Goal: Information Seeking & Learning: Check status

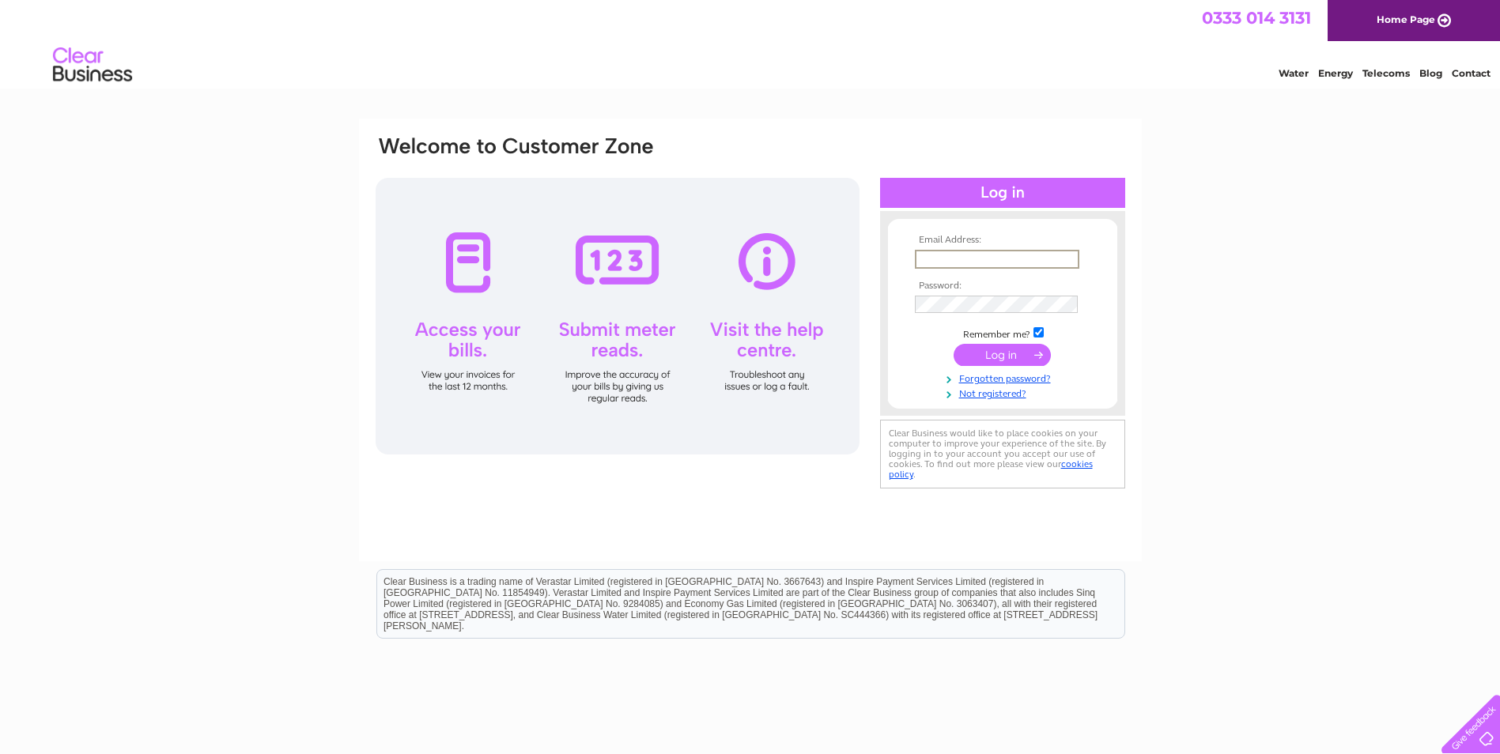
type input "[EMAIL_ADDRESS][DOMAIN_NAME]"
click at [954, 344] on input "submit" at bounding box center [1002, 355] width 97 height 22
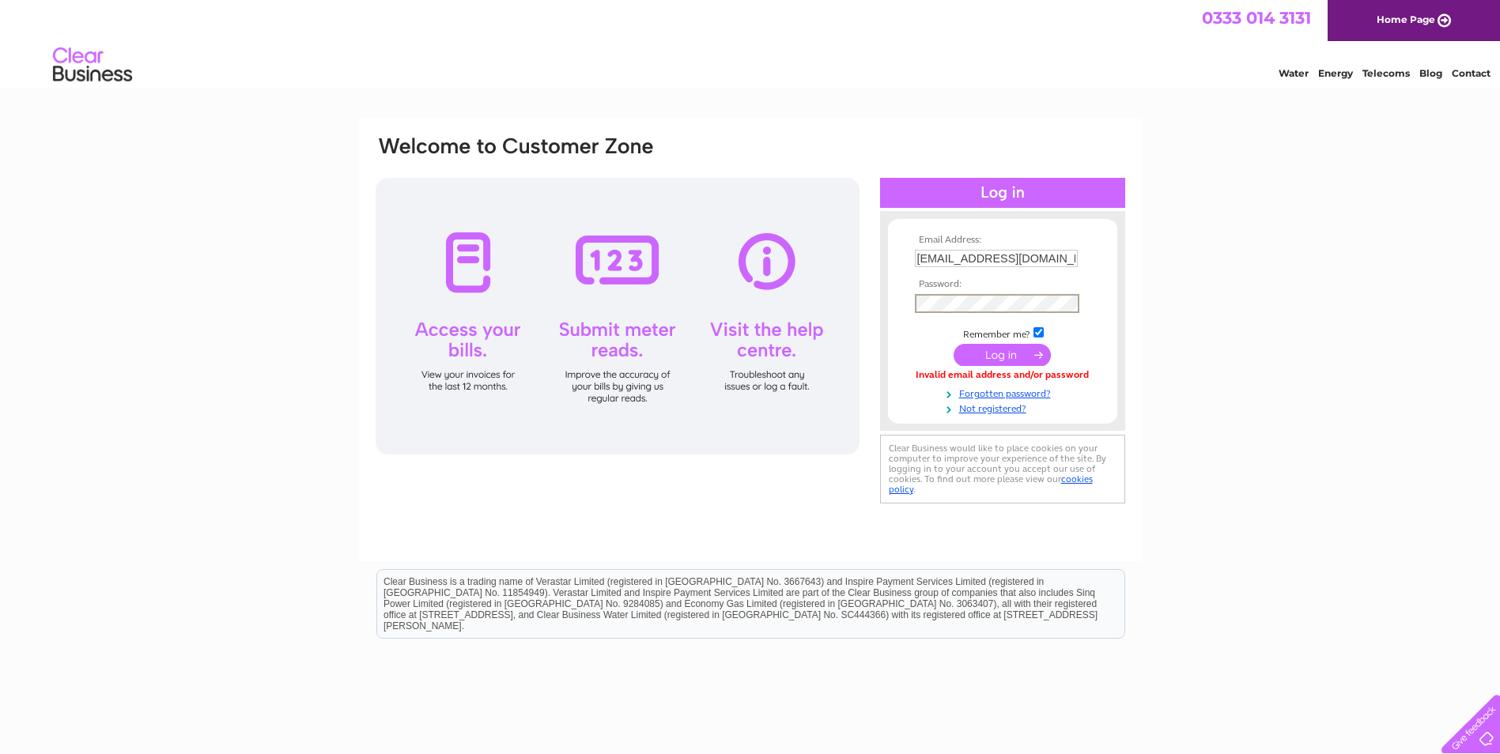
click at [954, 344] on input "submit" at bounding box center [1002, 355] width 97 height 22
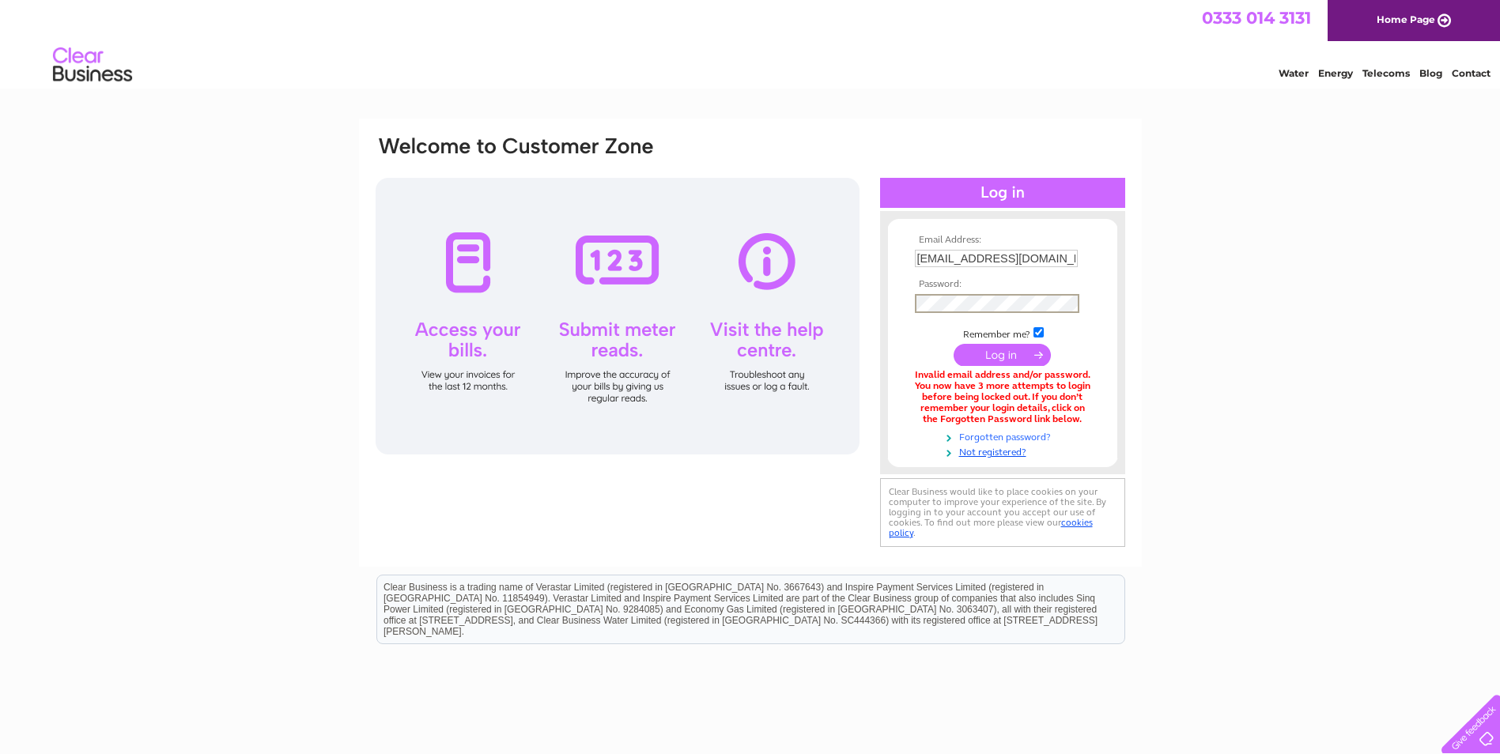
click at [1014, 434] on link "Forgotten password?" at bounding box center [1004, 436] width 179 height 15
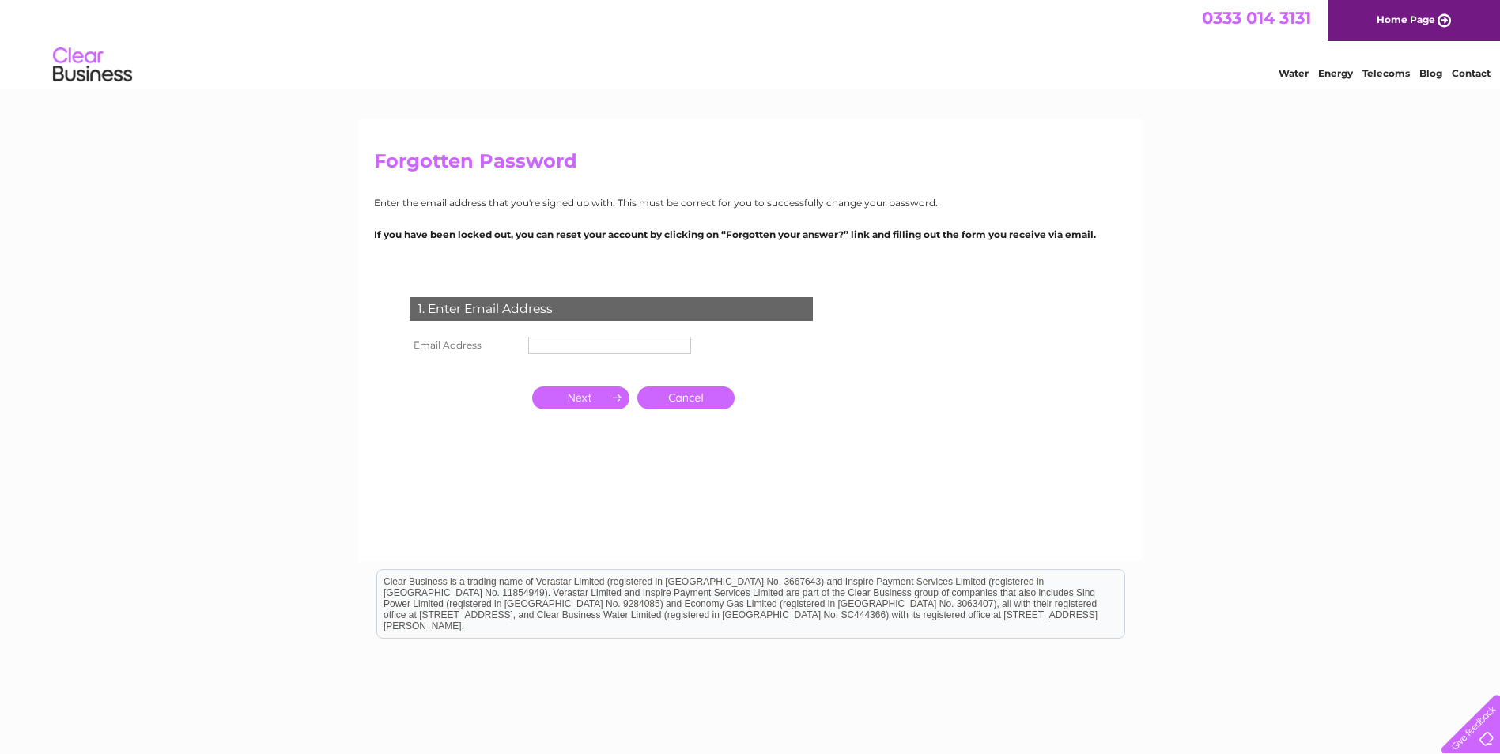
click at [633, 335] on td at bounding box center [609, 345] width 171 height 25
click at [633, 344] on input "text" at bounding box center [610, 346] width 164 height 19
type input "info@champagneone.co.uk"
click at [599, 398] on input "button" at bounding box center [580, 399] width 97 height 22
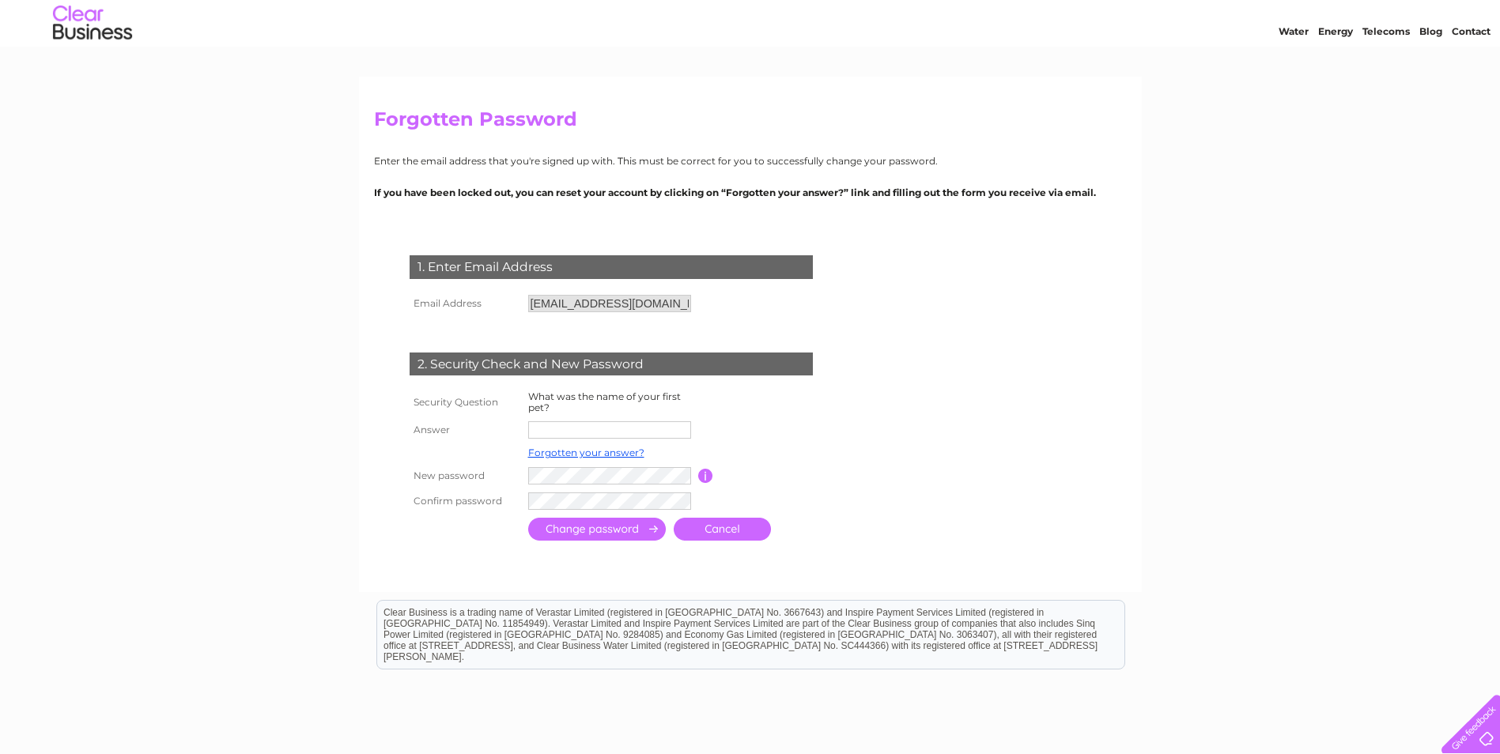
scroll to position [79, 0]
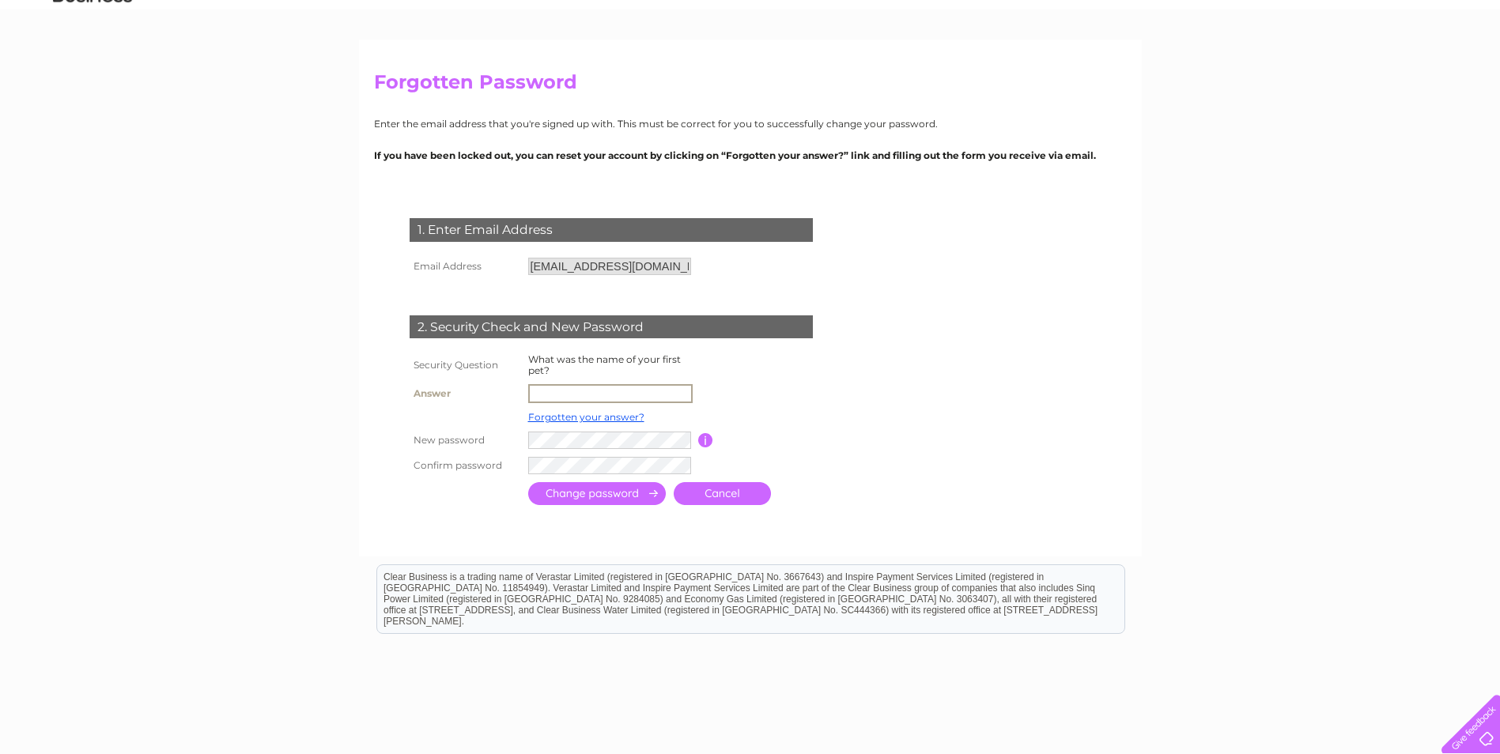
click at [599, 398] on input "text" at bounding box center [610, 393] width 164 height 19
type input "COCO"
click at [724, 496] on link "Cancel" at bounding box center [722, 493] width 97 height 23
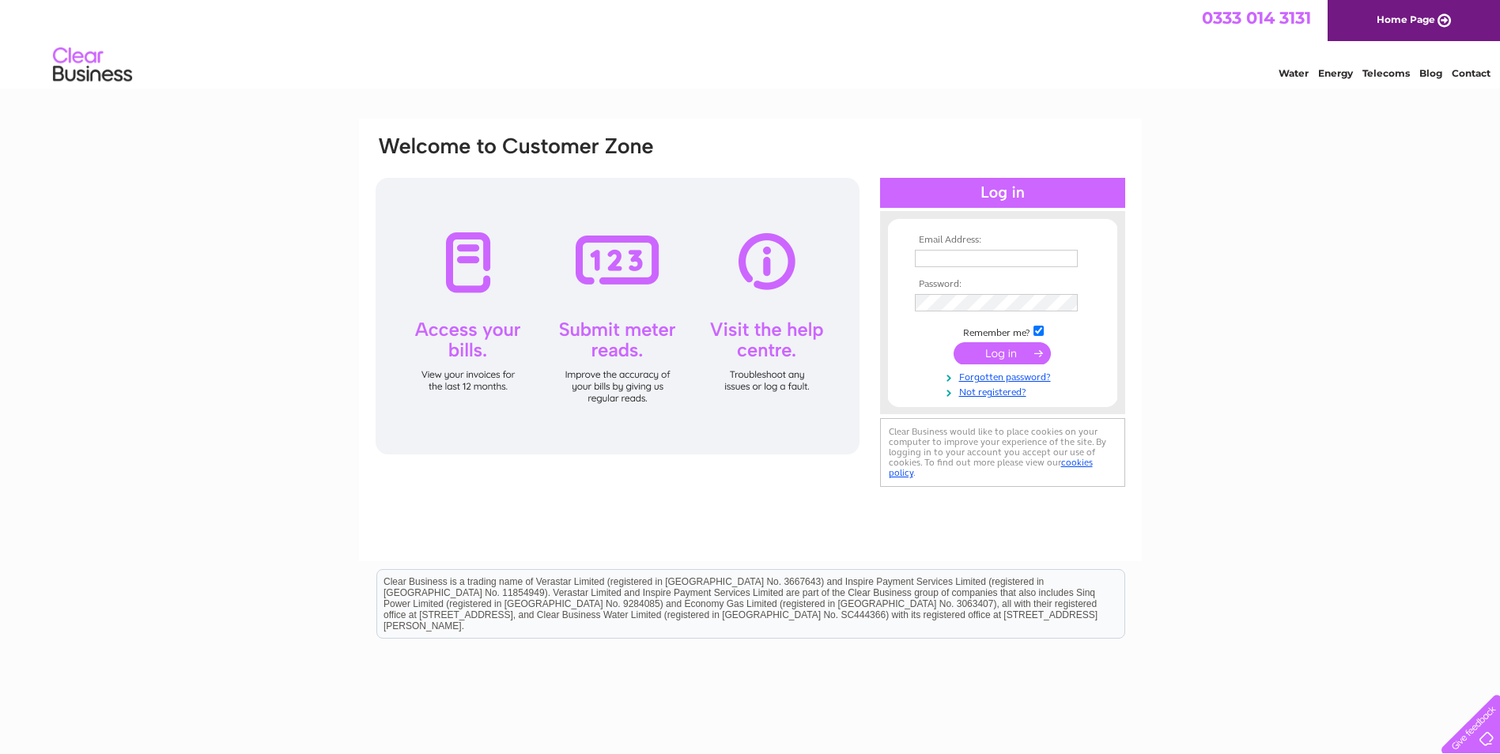
click at [933, 254] on input "text" at bounding box center [996, 258] width 163 height 17
type input "[EMAIL_ADDRESS][DOMAIN_NAME]"
click at [797, 130] on div "Email Address: info@champagneone.co.uk Password:" at bounding box center [750, 340] width 783 height 443
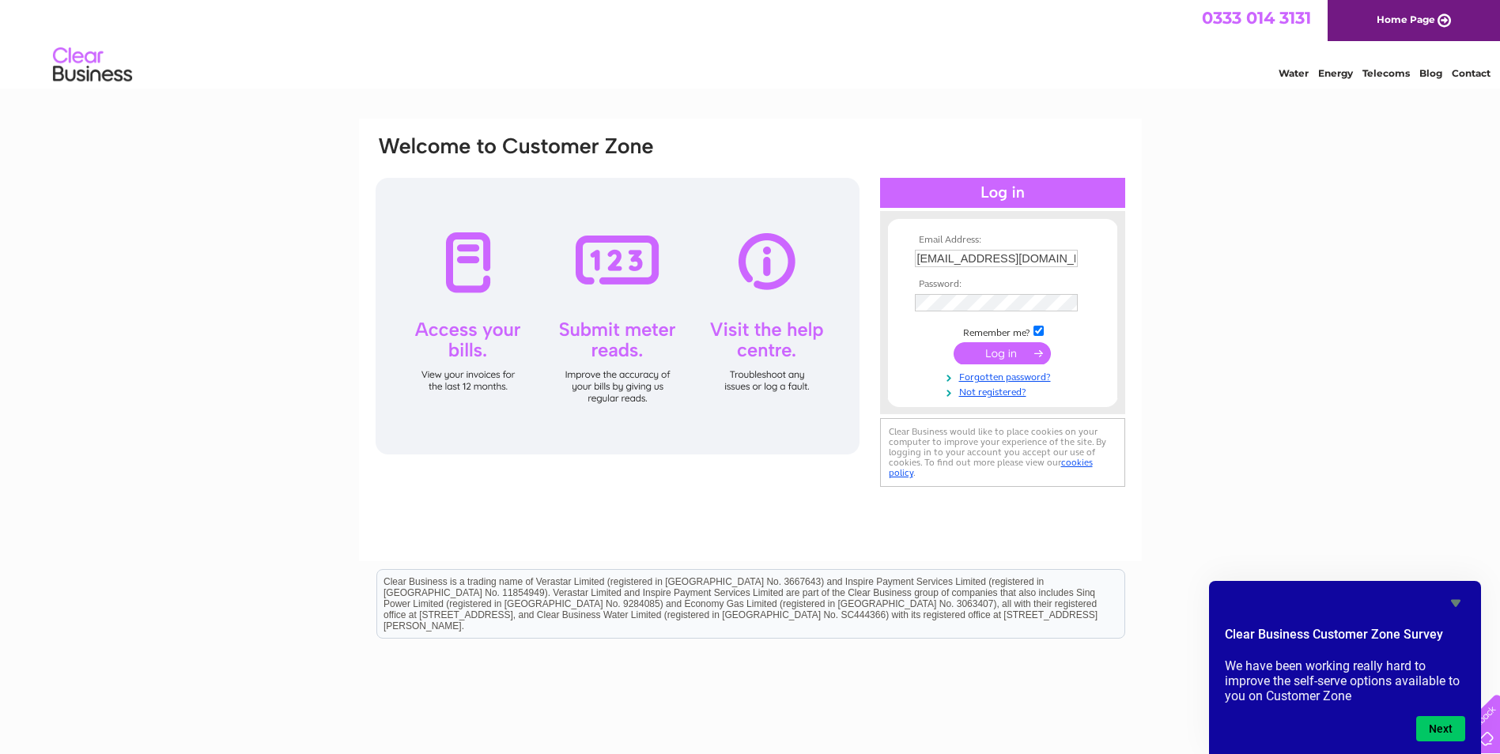
click at [1014, 315] on td at bounding box center [1002, 319] width 183 height 8
click at [954, 344] on input "submit" at bounding box center [1002, 355] width 97 height 22
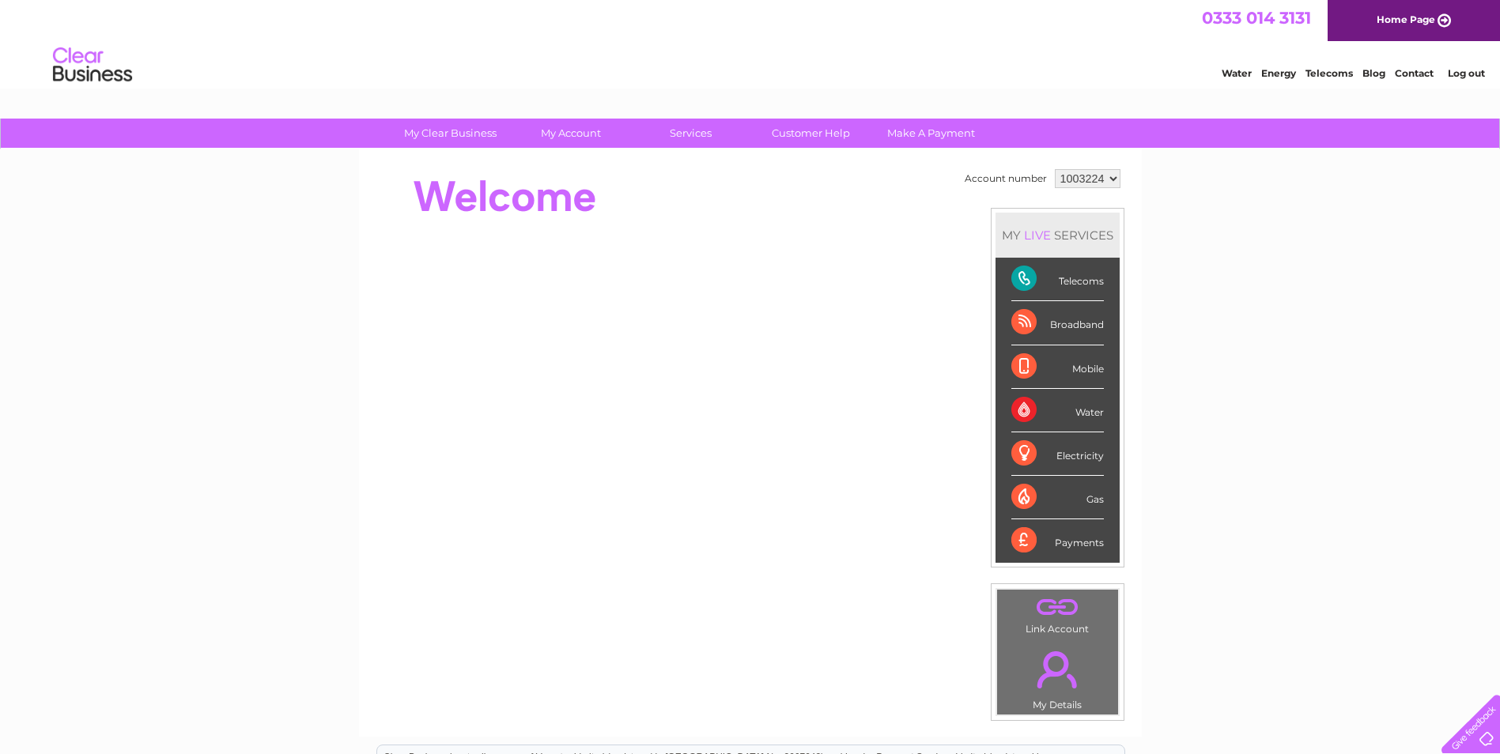
click at [1084, 278] on div "Telecoms" at bounding box center [1057, 279] width 93 height 43
click at [1033, 278] on div "Telecoms" at bounding box center [1057, 279] width 93 height 43
click at [1024, 277] on div "Telecoms" at bounding box center [1057, 279] width 93 height 43
click at [916, 127] on link "Make A Payment" at bounding box center [931, 133] width 130 height 29
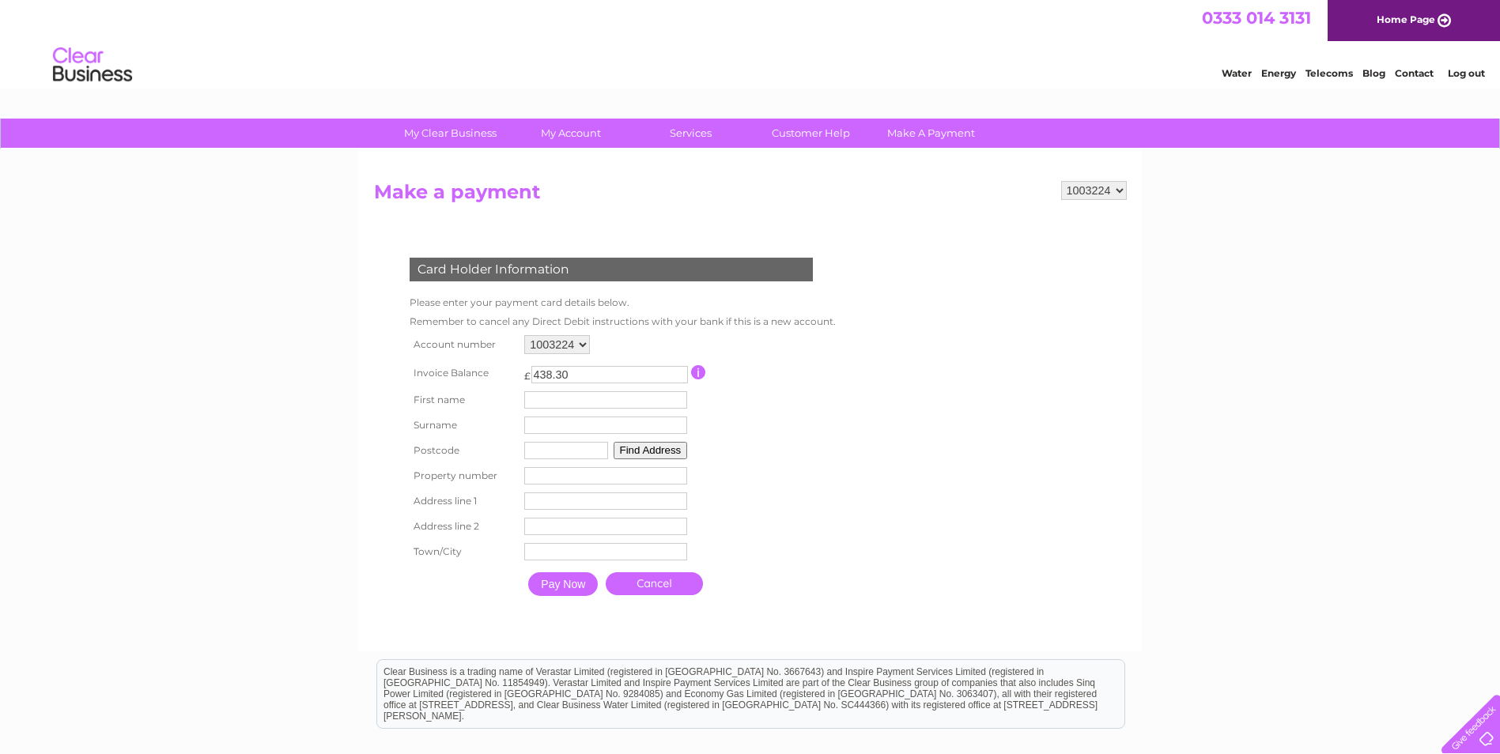
click at [757, 66] on div "Water Energy Telecoms Blog Contact Log out" at bounding box center [750, 66] width 1500 height 51
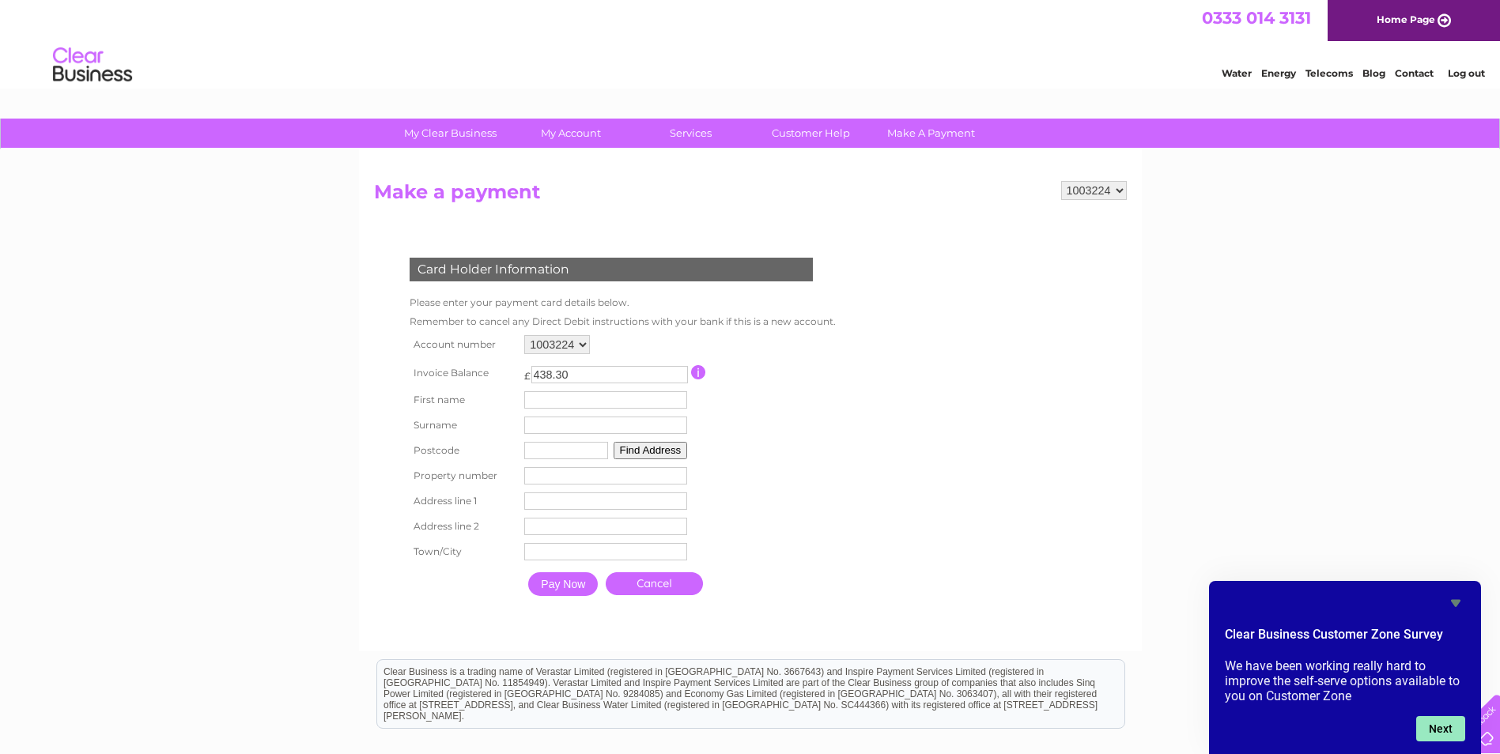
click at [1438, 723] on button "Next" at bounding box center [1440, 728] width 49 height 25
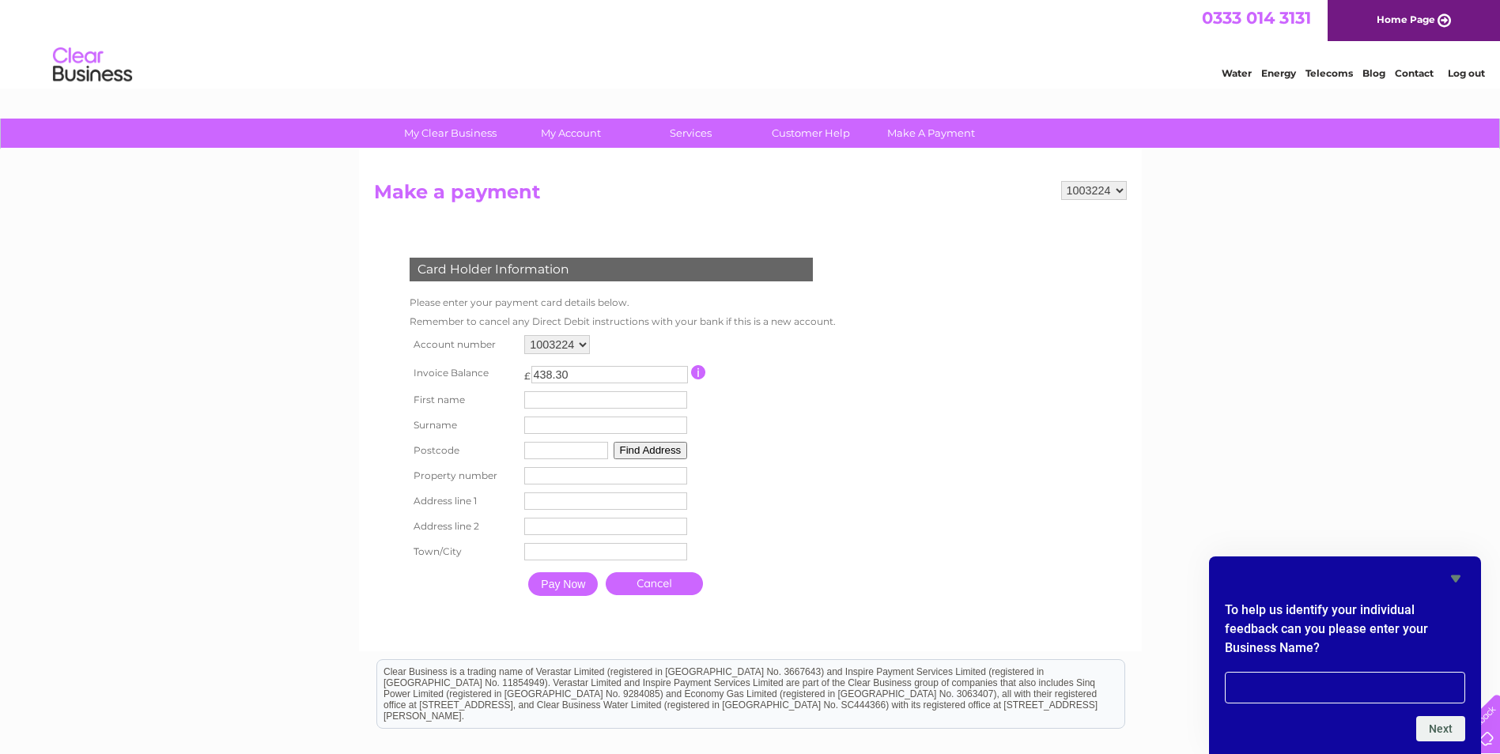
click at [1450, 579] on icon "Hide survey" at bounding box center [1455, 578] width 19 height 19
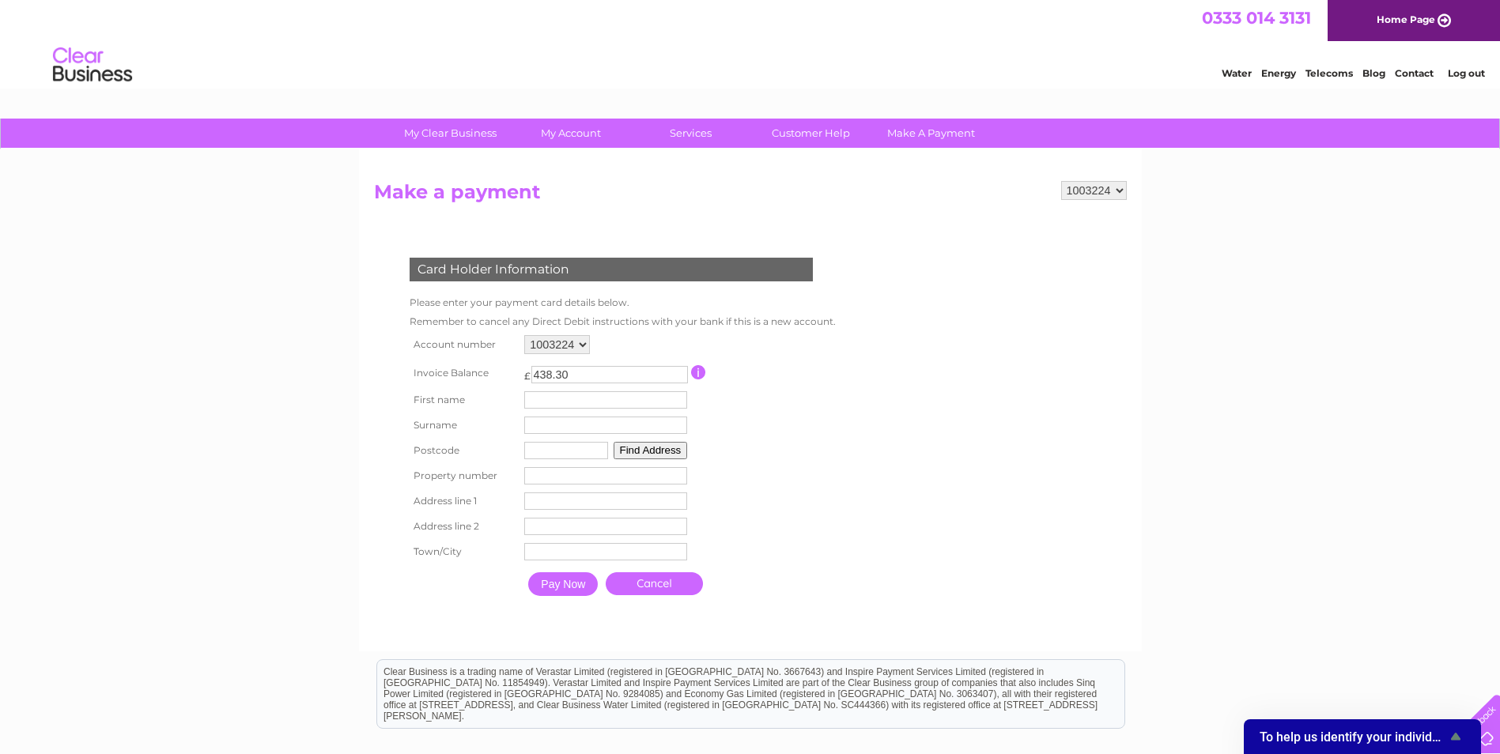
click at [714, 57] on div "Water Energy Telecoms Blog Contact Log out" at bounding box center [750, 66] width 1500 height 51
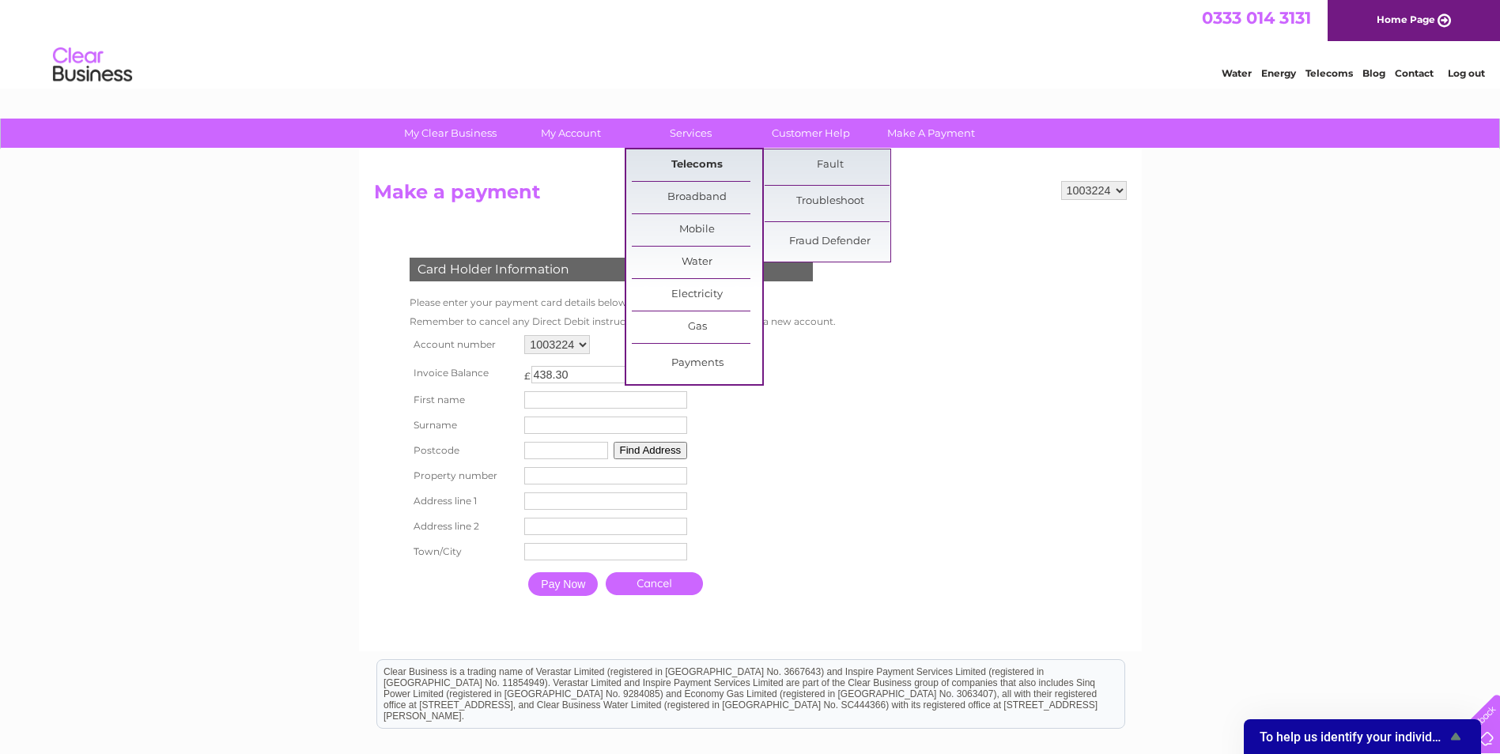
click at [712, 164] on link "Telecoms" at bounding box center [697, 165] width 130 height 32
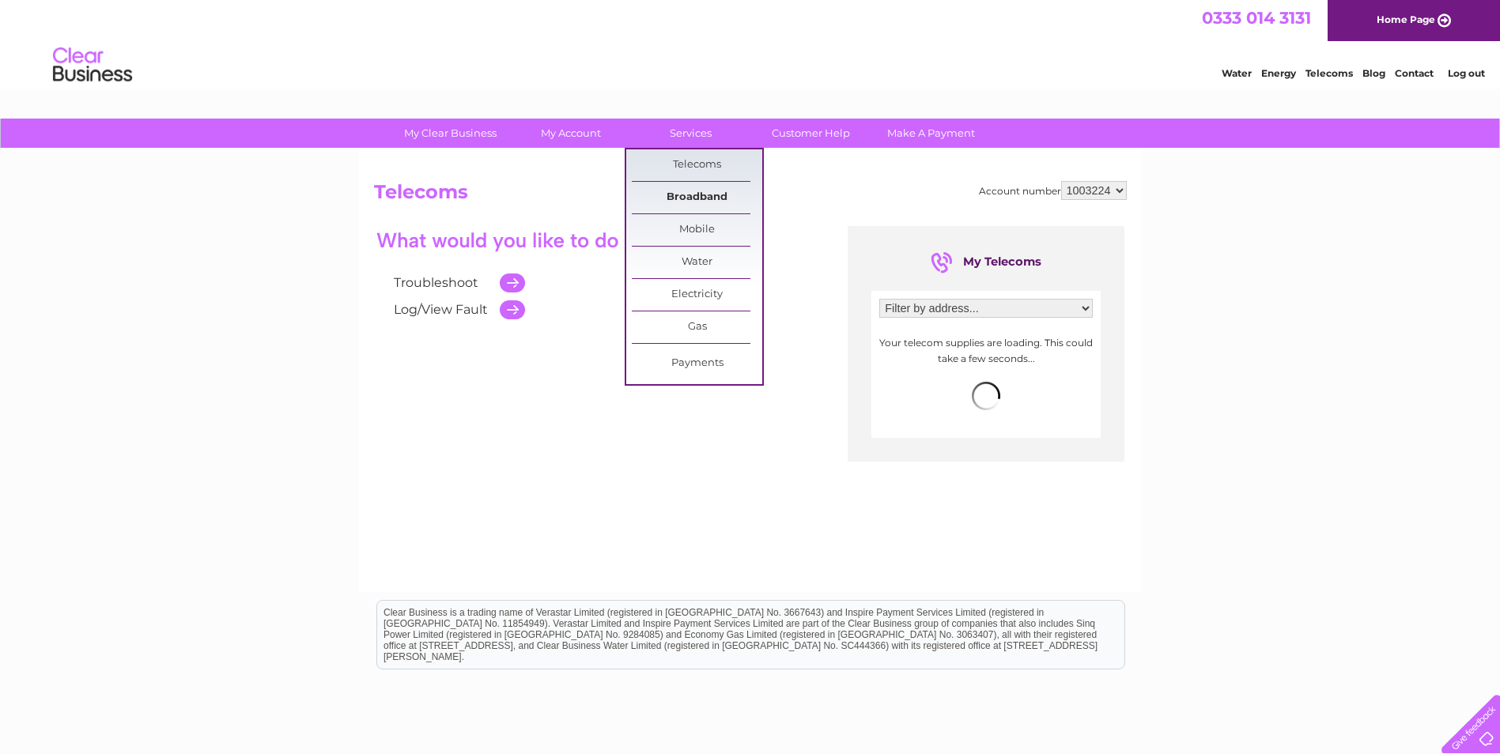
click at [708, 193] on link "Broadband" at bounding box center [697, 198] width 130 height 32
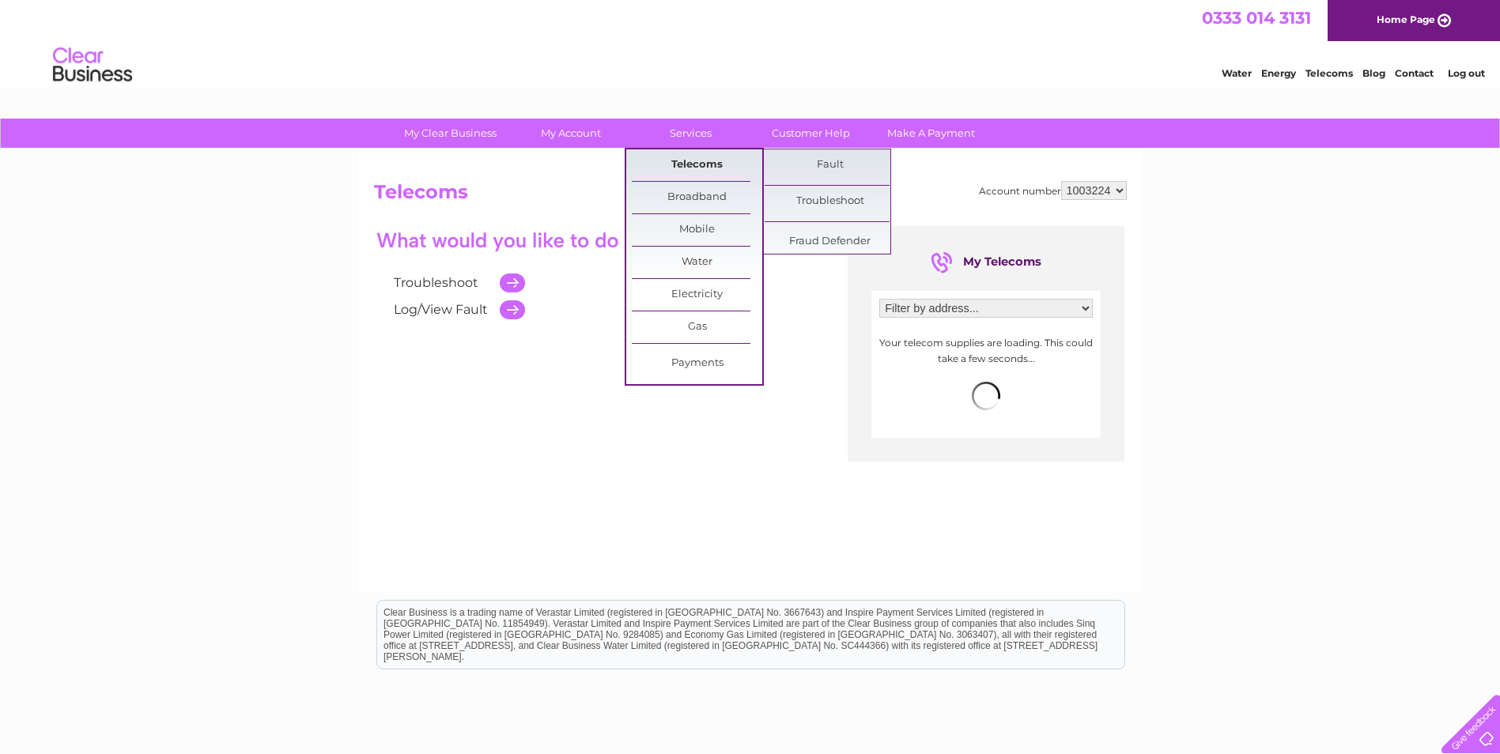
click at [703, 161] on link "Telecoms" at bounding box center [697, 165] width 130 height 32
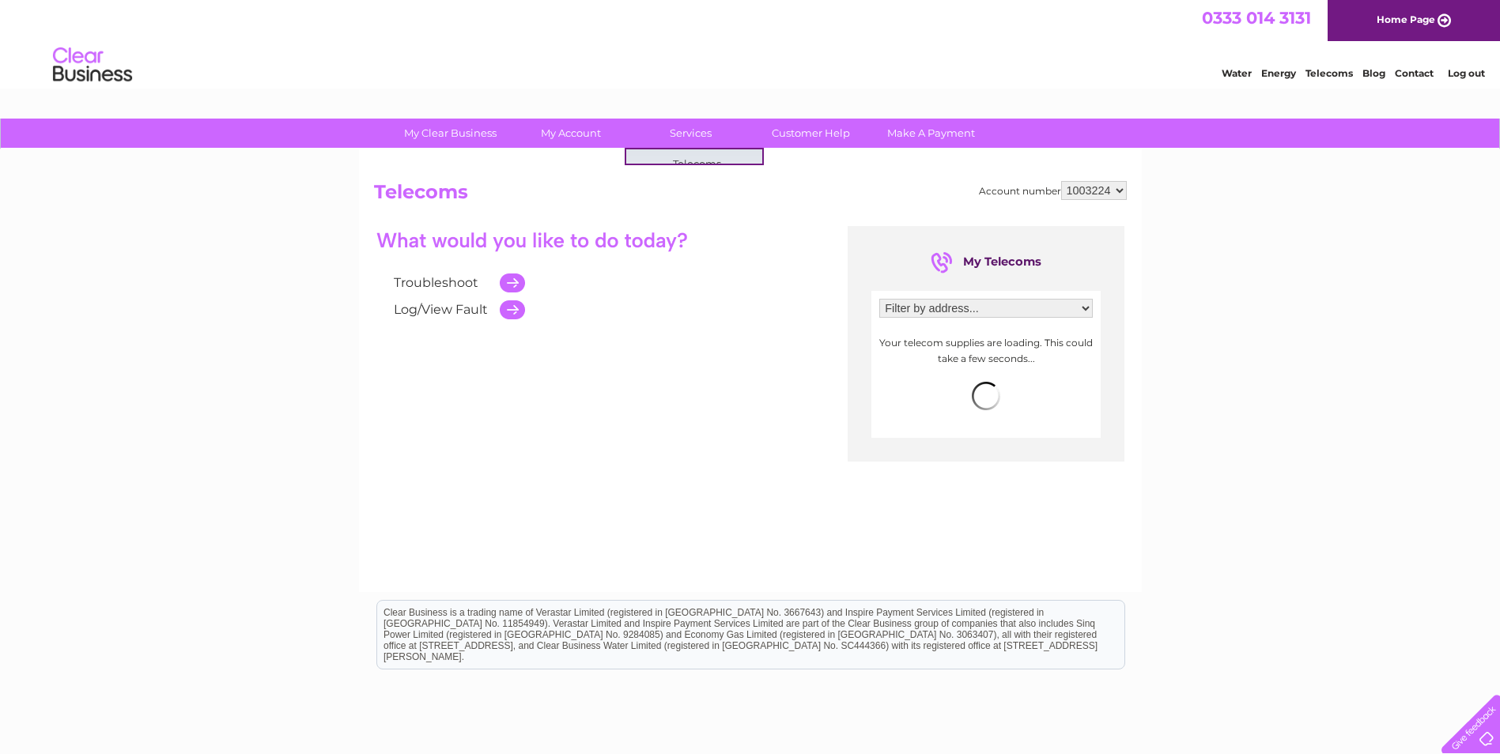
click at [816, 68] on div "Water Energy Telecoms Blog Contact Log out" at bounding box center [750, 66] width 1500 height 51
click at [451, 312] on link "Log/View Fault" at bounding box center [441, 309] width 94 height 15
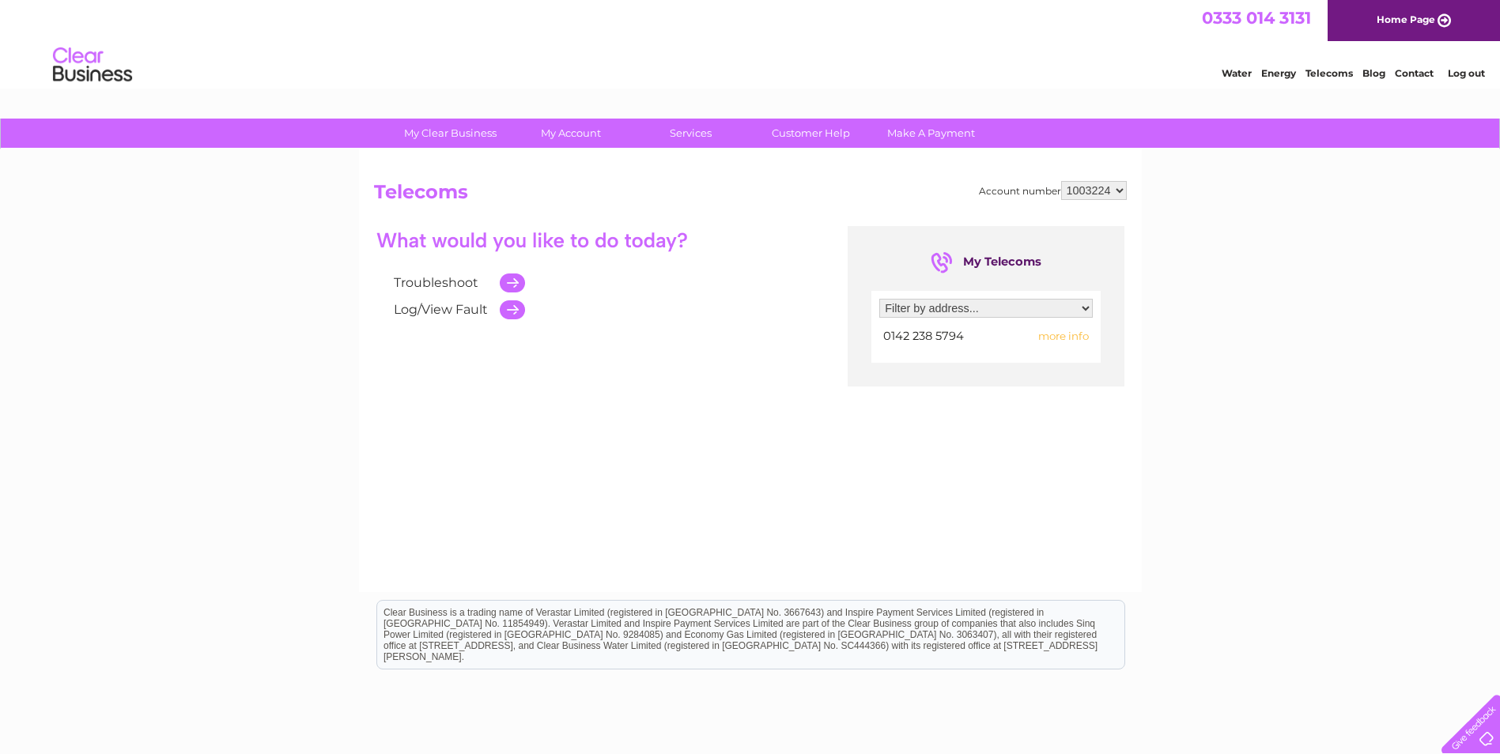
click at [1445, 19] on link "Home Page" at bounding box center [1414, 20] width 172 height 41
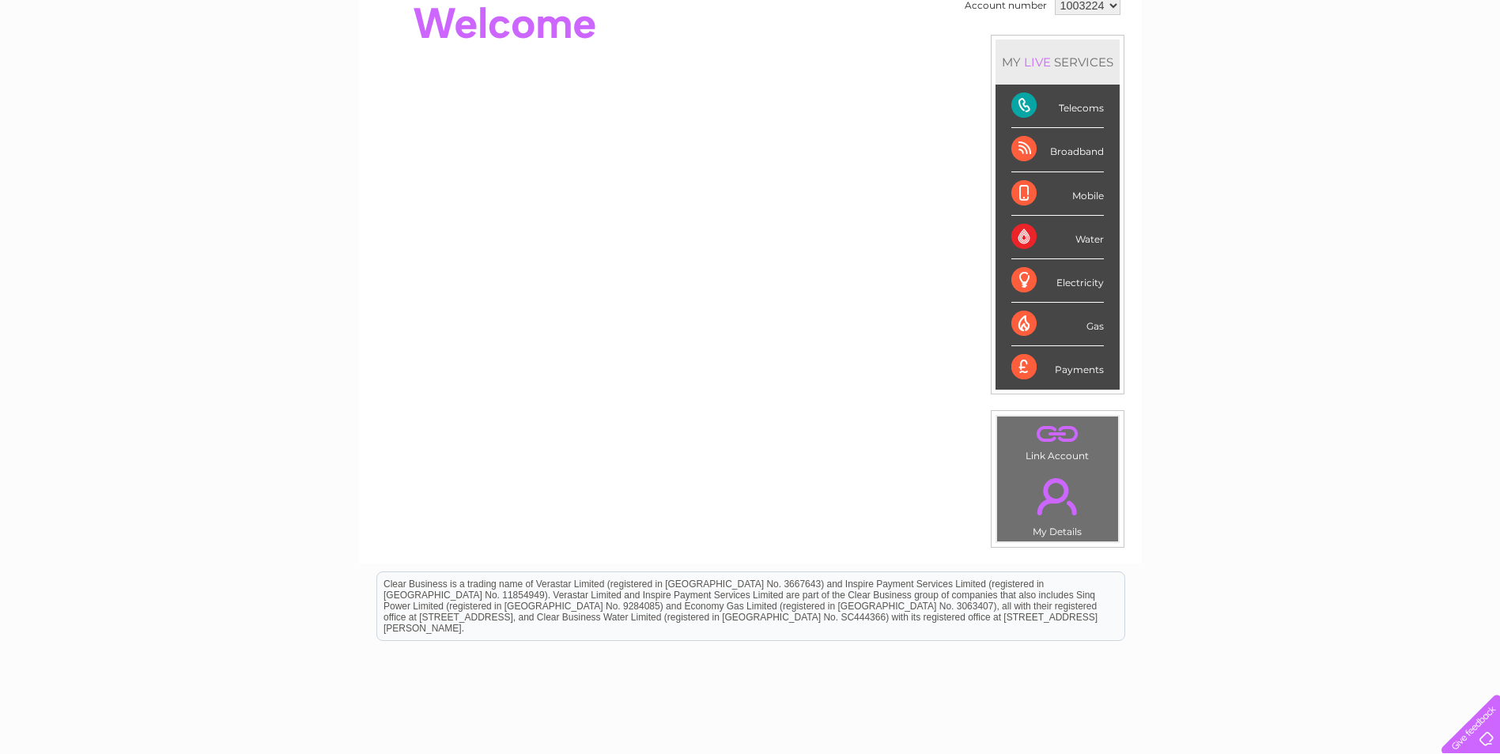
scroll to position [237, 0]
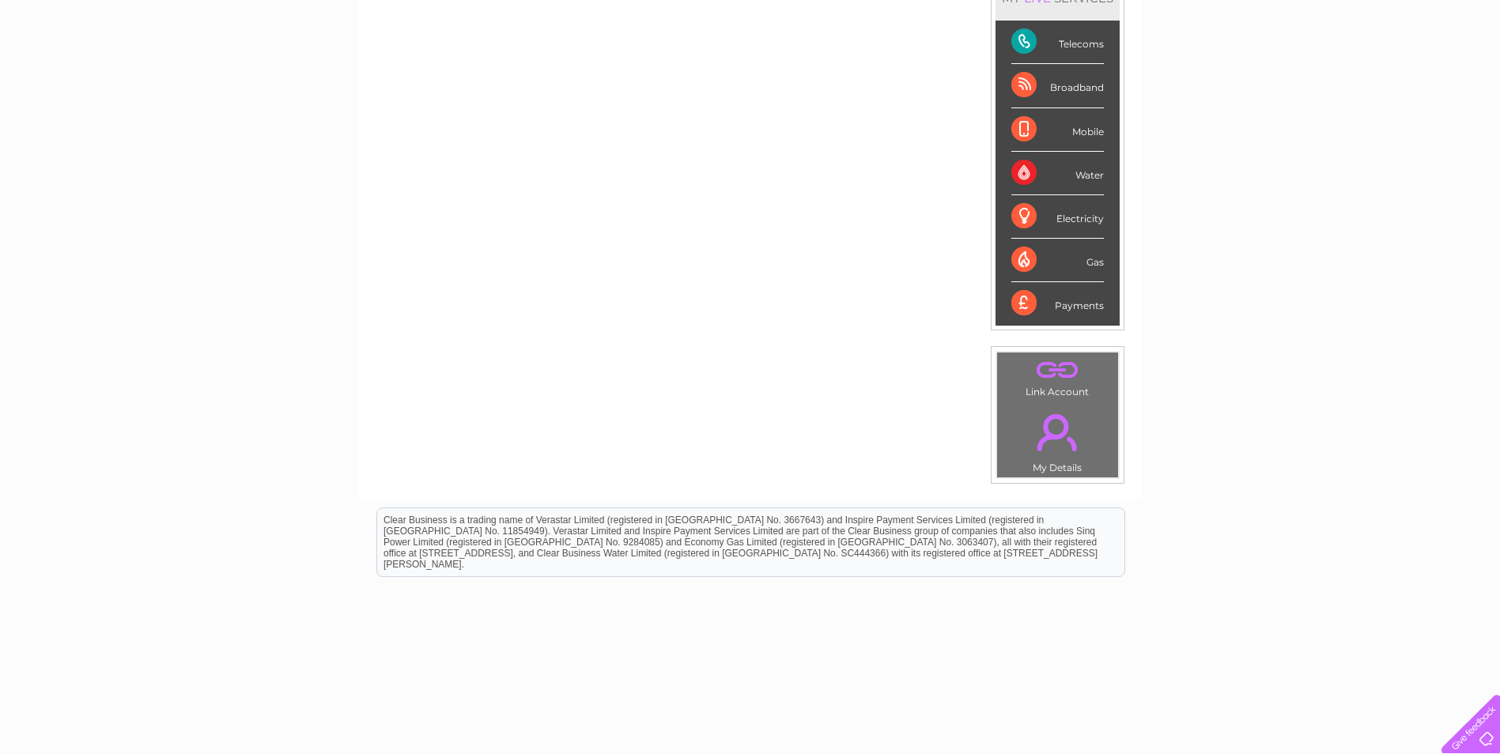
click at [1052, 451] on link "." at bounding box center [1057, 432] width 113 height 55
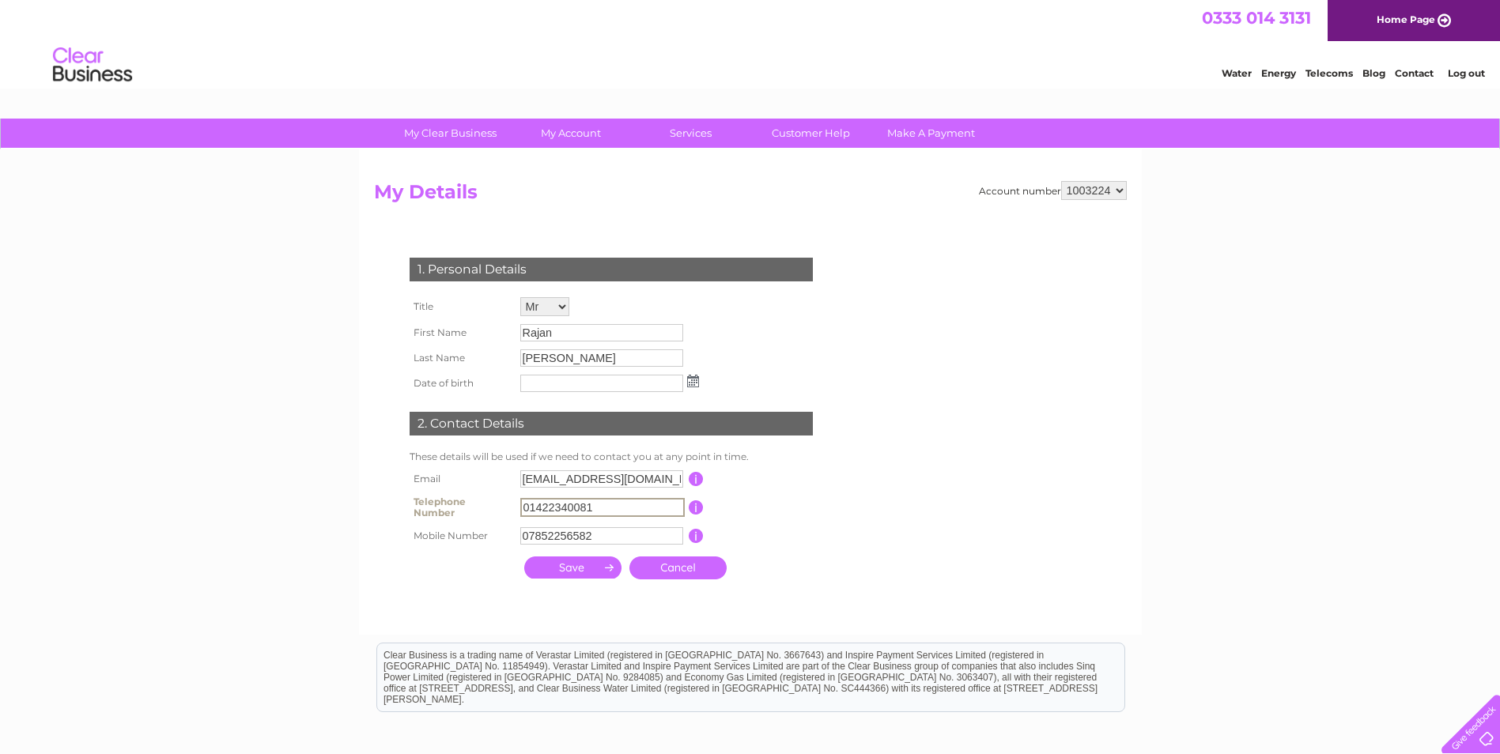
drag, startPoint x: 635, startPoint y: 504, endPoint x: 421, endPoint y: 499, distance: 214.3
click at [442, 498] on tr "Telephone Number 01422340081 This should be a valid landline telephone number s…" at bounding box center [618, 508] width 425 height 32
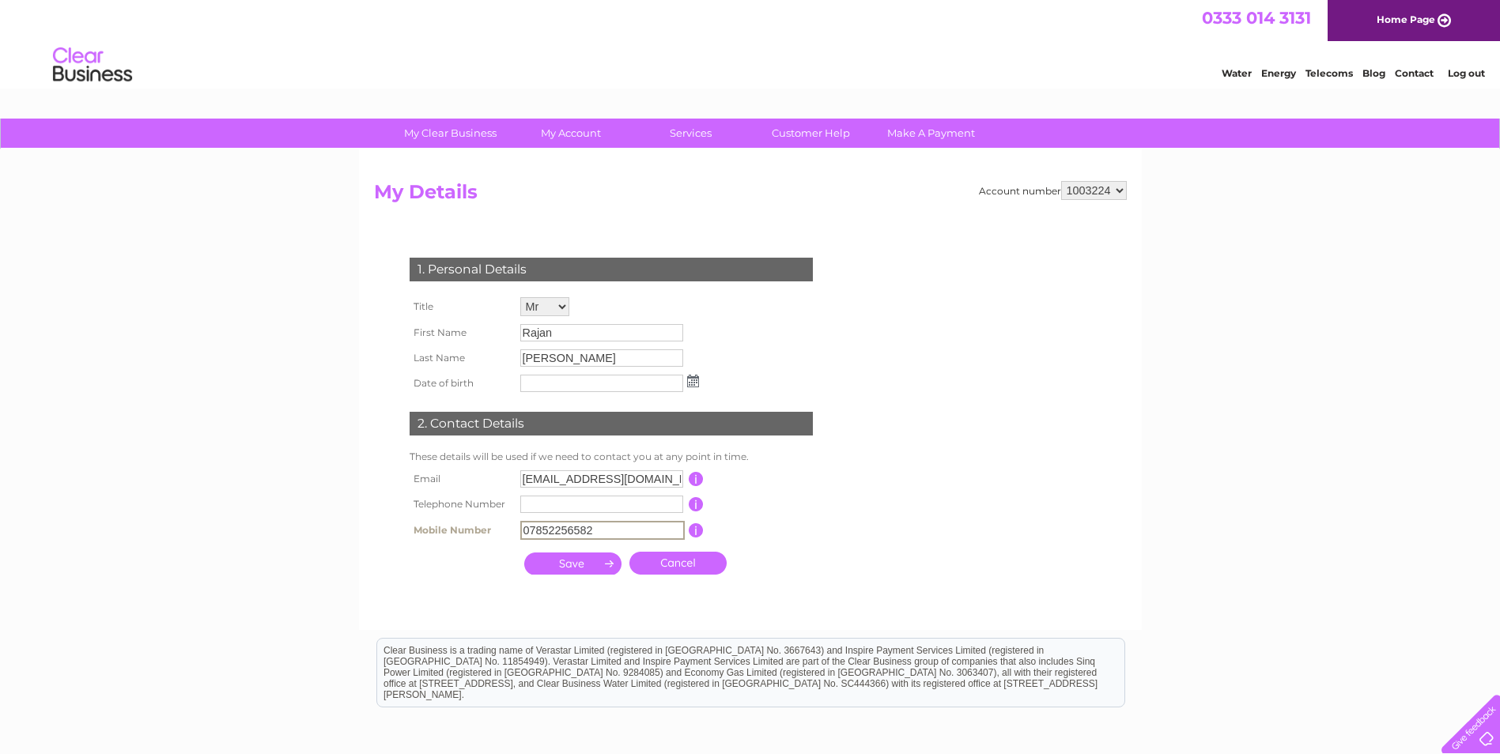
drag, startPoint x: 604, startPoint y: 542, endPoint x: 455, endPoint y: 523, distance: 150.7
click at [455, 523] on tr "Mobile Number 07852256582 This should be a valid mobile number starting with 07…" at bounding box center [618, 530] width 425 height 27
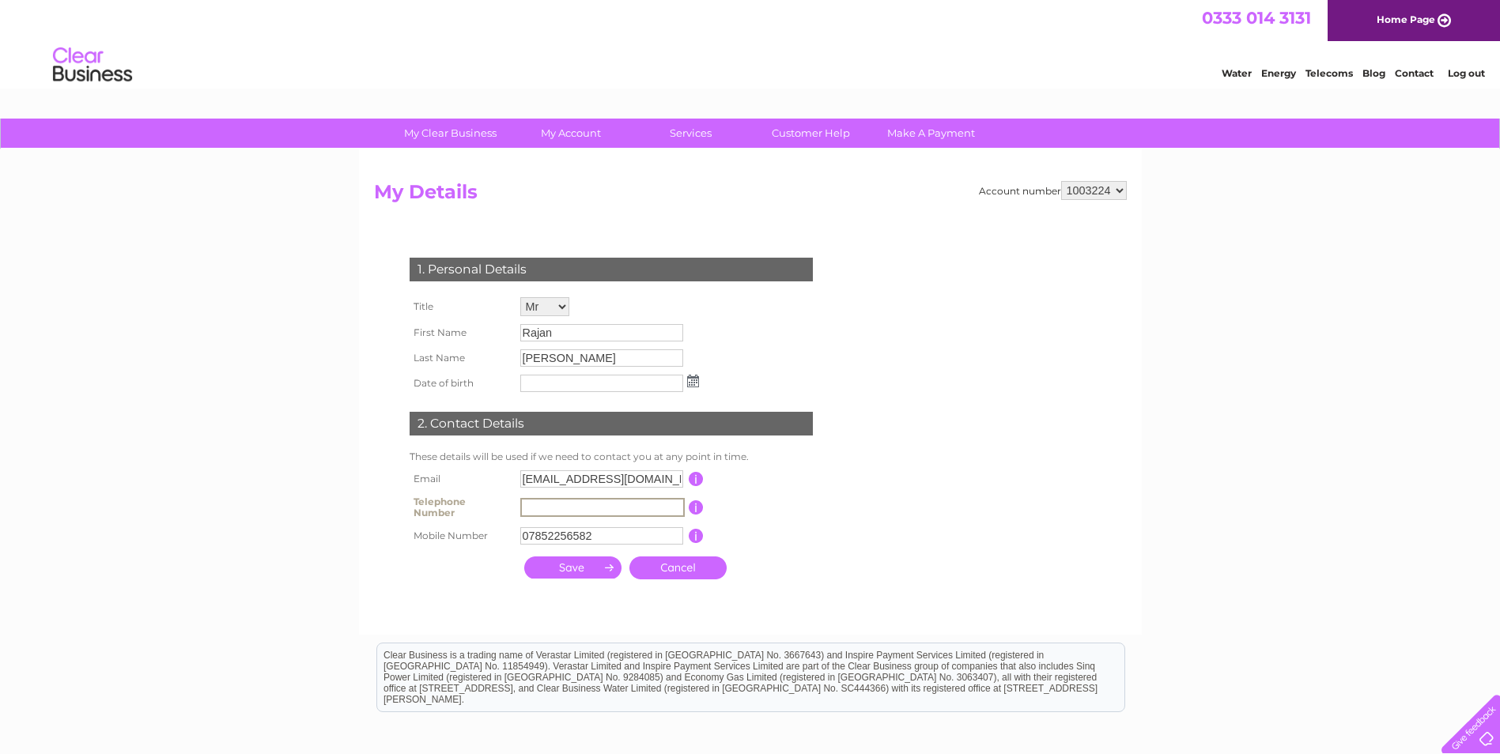
click at [541, 506] on input "text" at bounding box center [602, 507] width 164 height 19
paste input "07852256582"
click at [852, 524] on div "1. Personal Details Title Mr Mrs Ms Miss Dr Rev Prof Other First Name Rajan Las…" at bounding box center [614, 414] width 481 height 345
drag, startPoint x: 618, startPoint y: 515, endPoint x: 478, endPoint y: 508, distance: 140.1
click at [478, 508] on tr "Telephone Number 07852256582 Invalid This should be a valid landline telephone …" at bounding box center [618, 509] width 425 height 35
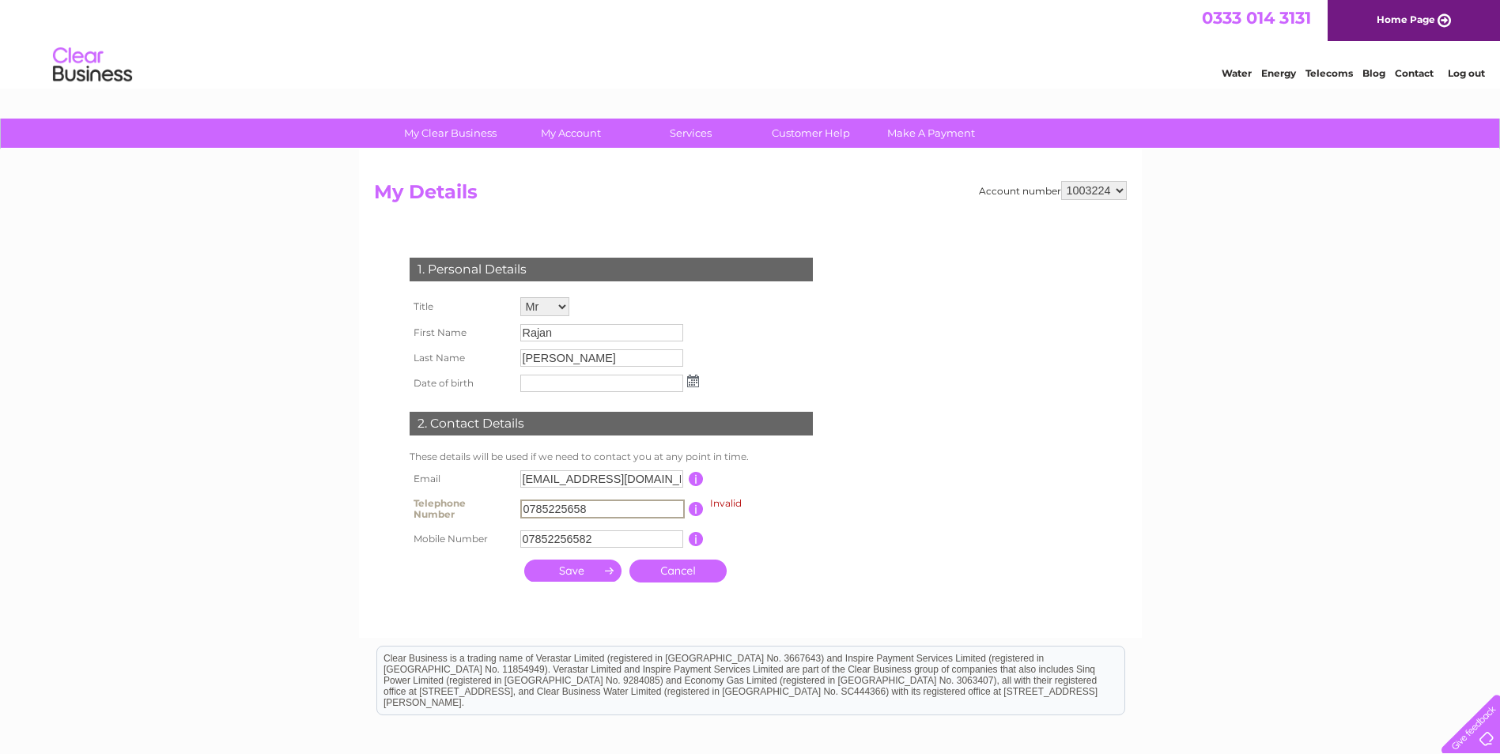
type input "07852256582"
click at [475, 508] on th "Telephone Number" at bounding box center [461, 509] width 111 height 35
click at [572, 564] on input "submit" at bounding box center [572, 571] width 97 height 22
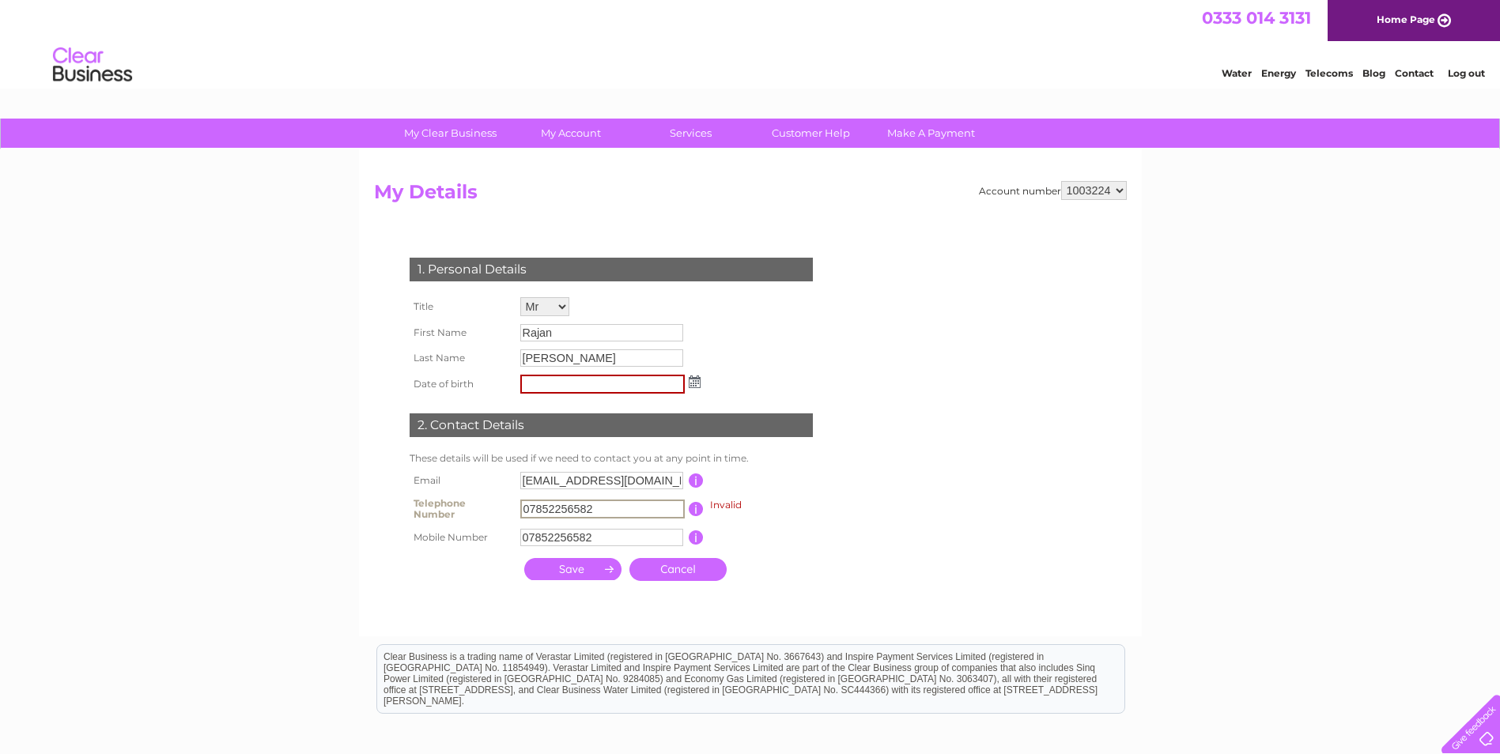
click at [573, 565] on input "submit" at bounding box center [572, 569] width 97 height 22
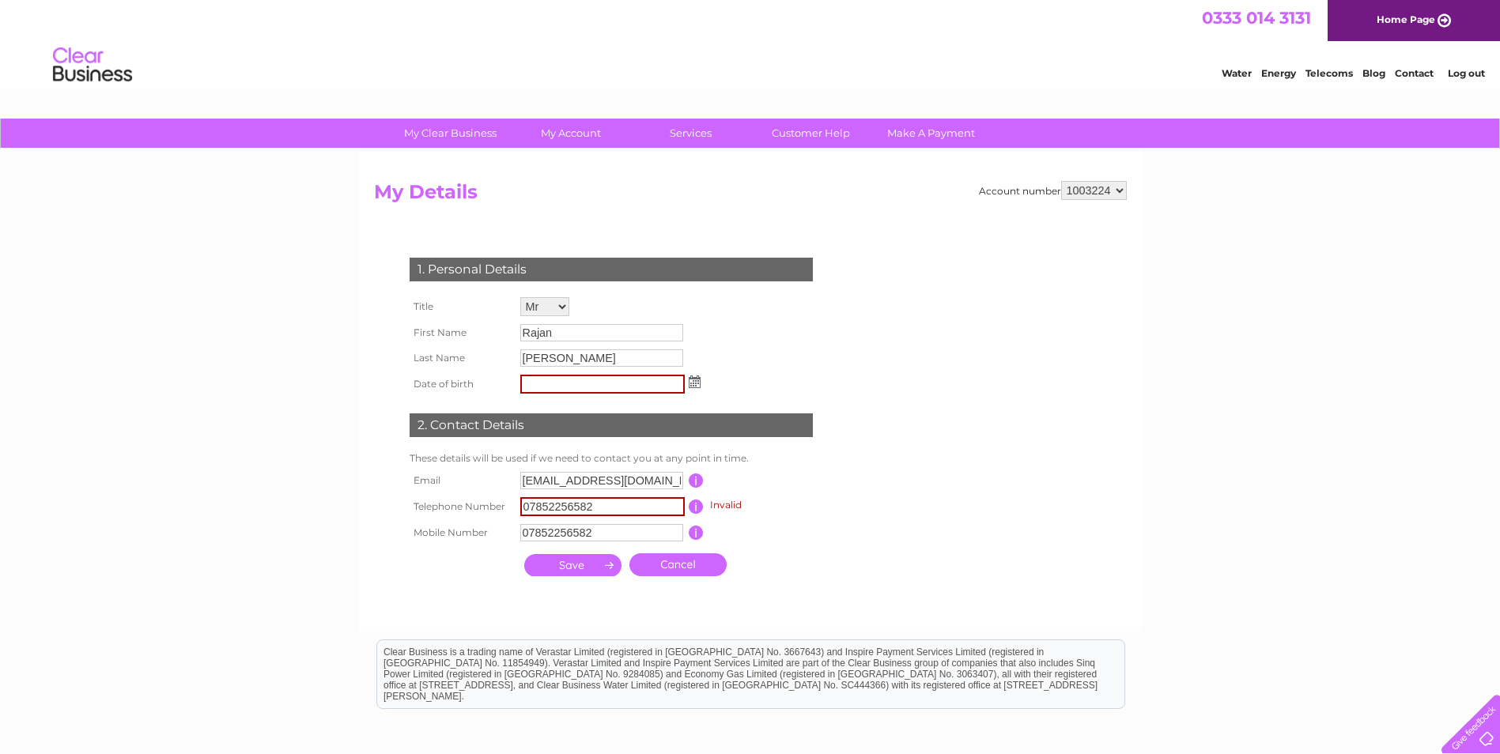
click at [573, 565] on input "submit" at bounding box center [572, 565] width 97 height 22
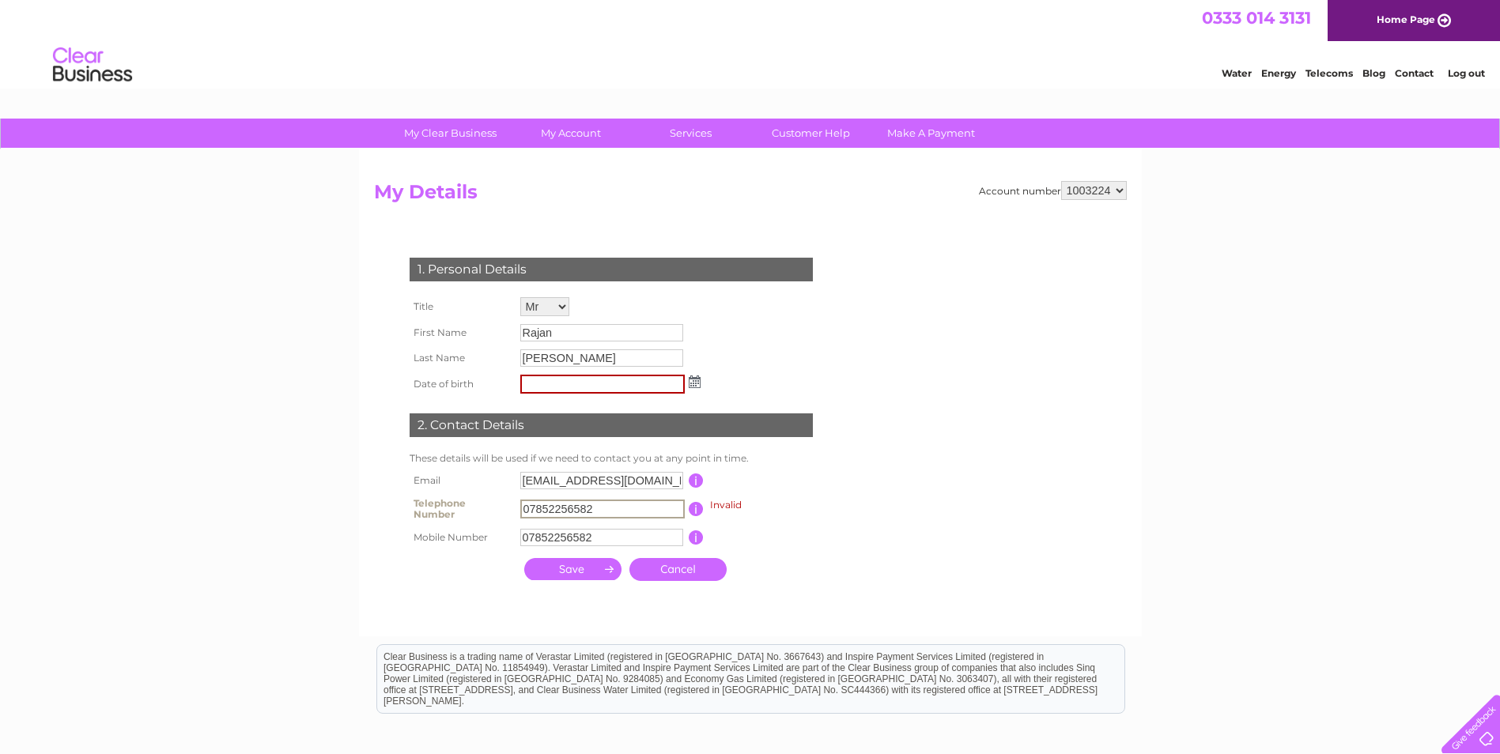
click at [612, 389] on input "text" at bounding box center [602, 384] width 164 height 19
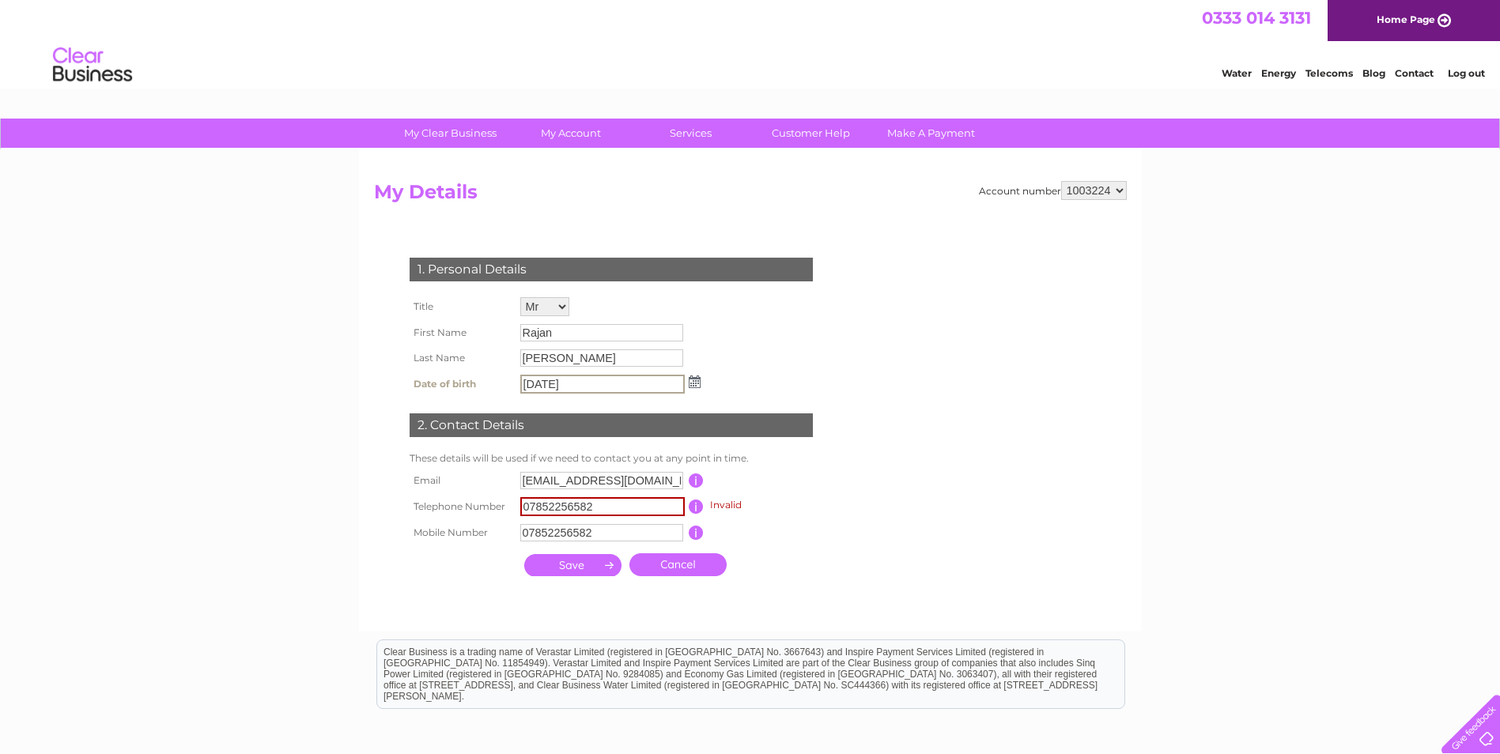
type input "27/06/1994"
click at [796, 336] on div "1. Personal Details Title Mr Mrs Ms Miss Dr Rev Prof Other First Name Rajan Las…" at bounding box center [614, 412] width 481 height 341
click at [652, 503] on input "07852256582" at bounding box center [602, 505] width 164 height 19
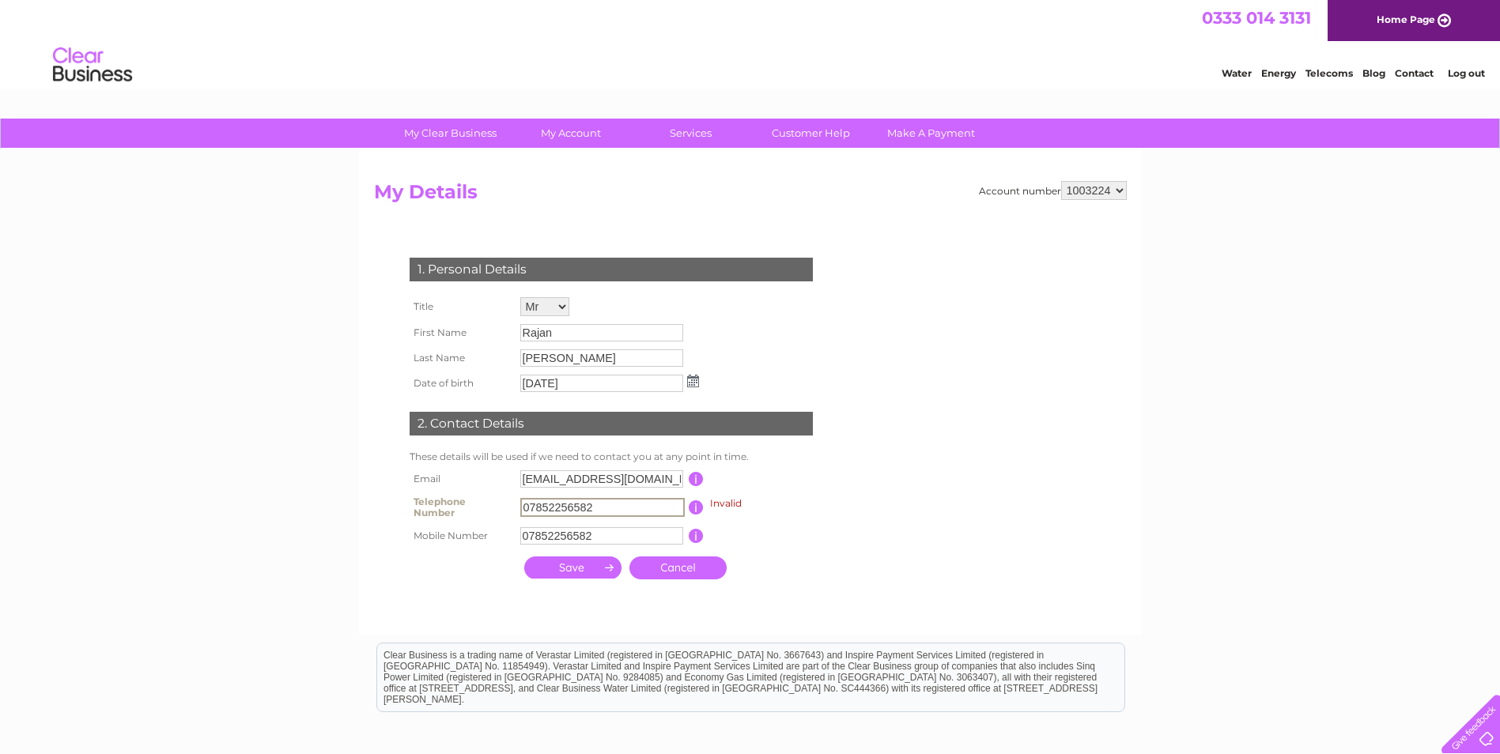
drag, startPoint x: 652, startPoint y: 503, endPoint x: 474, endPoint y: 494, distance: 178.1
click at [474, 494] on tr "Telephone Number 07852256582 Invalid This should be a valid landline telephone …" at bounding box center [618, 508] width 425 height 32
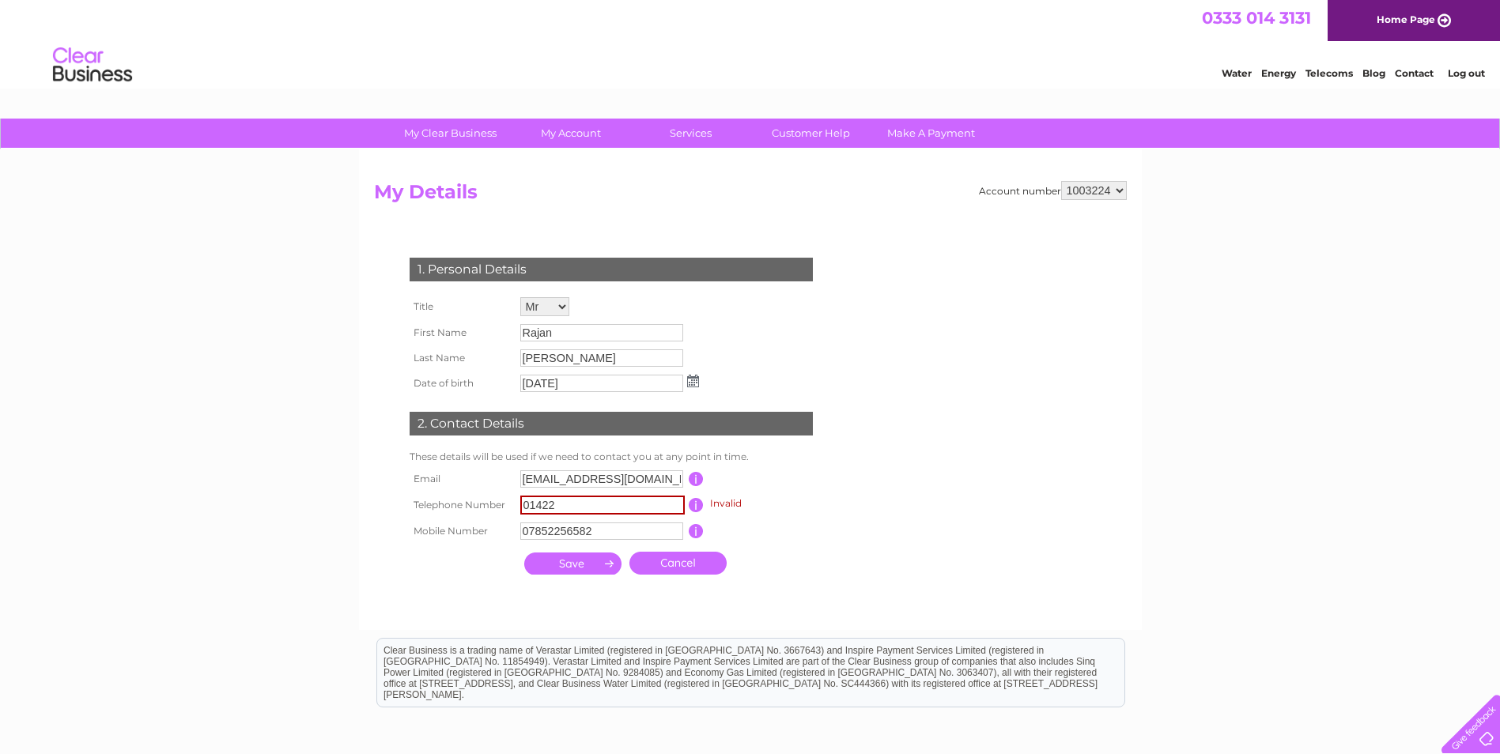
click at [835, 503] on div at bounding box center [833, 501] width 5 height 17
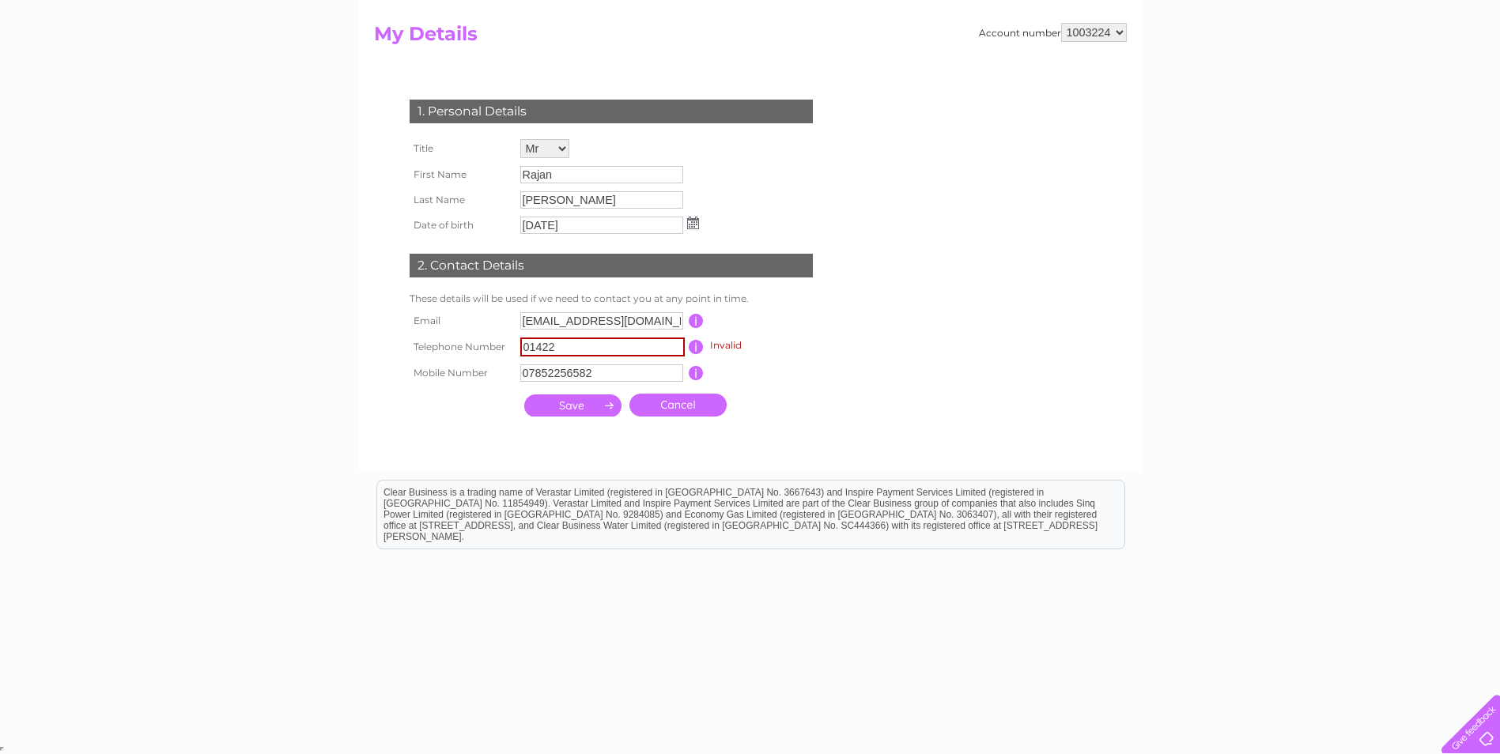
click at [579, 350] on input "01422" at bounding box center [602, 347] width 164 height 19
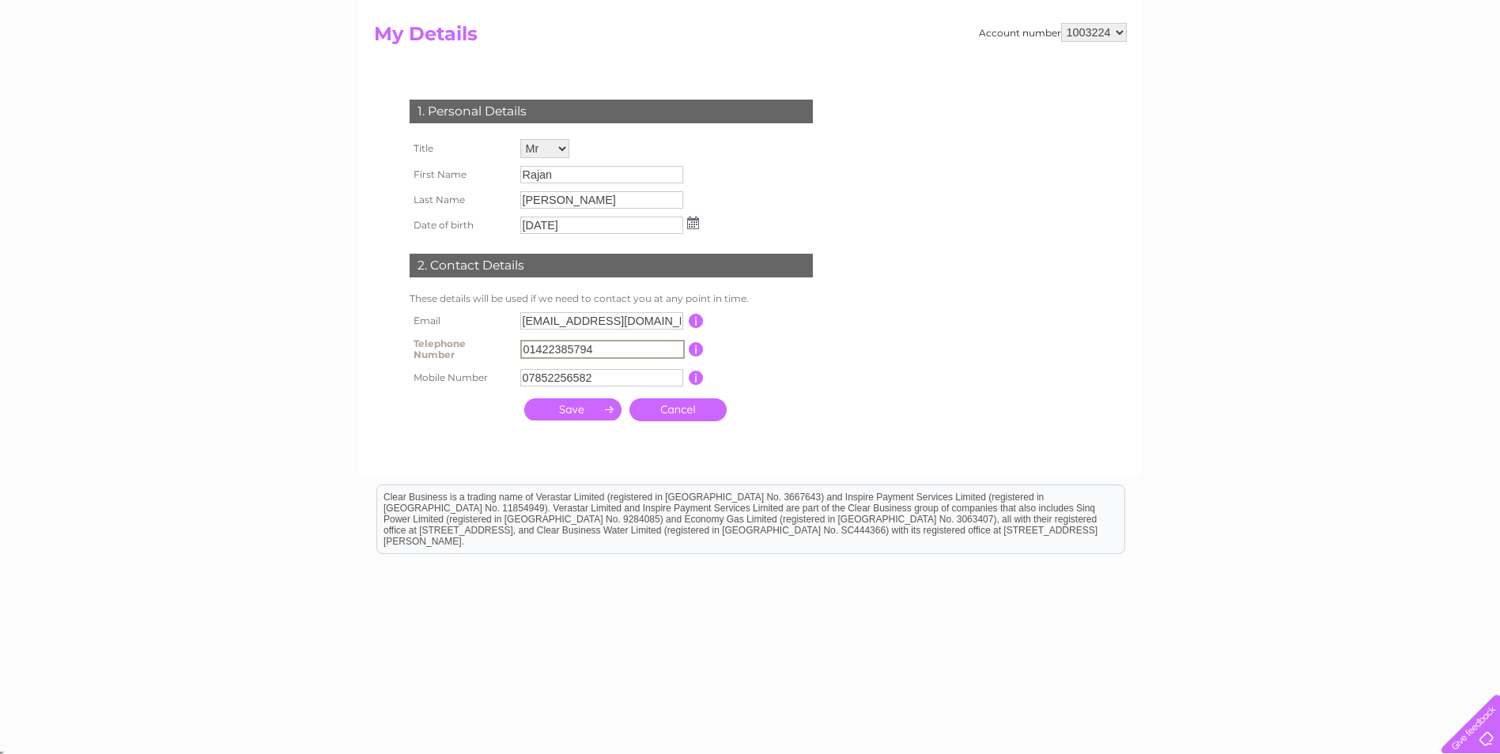
type input "01422385794"
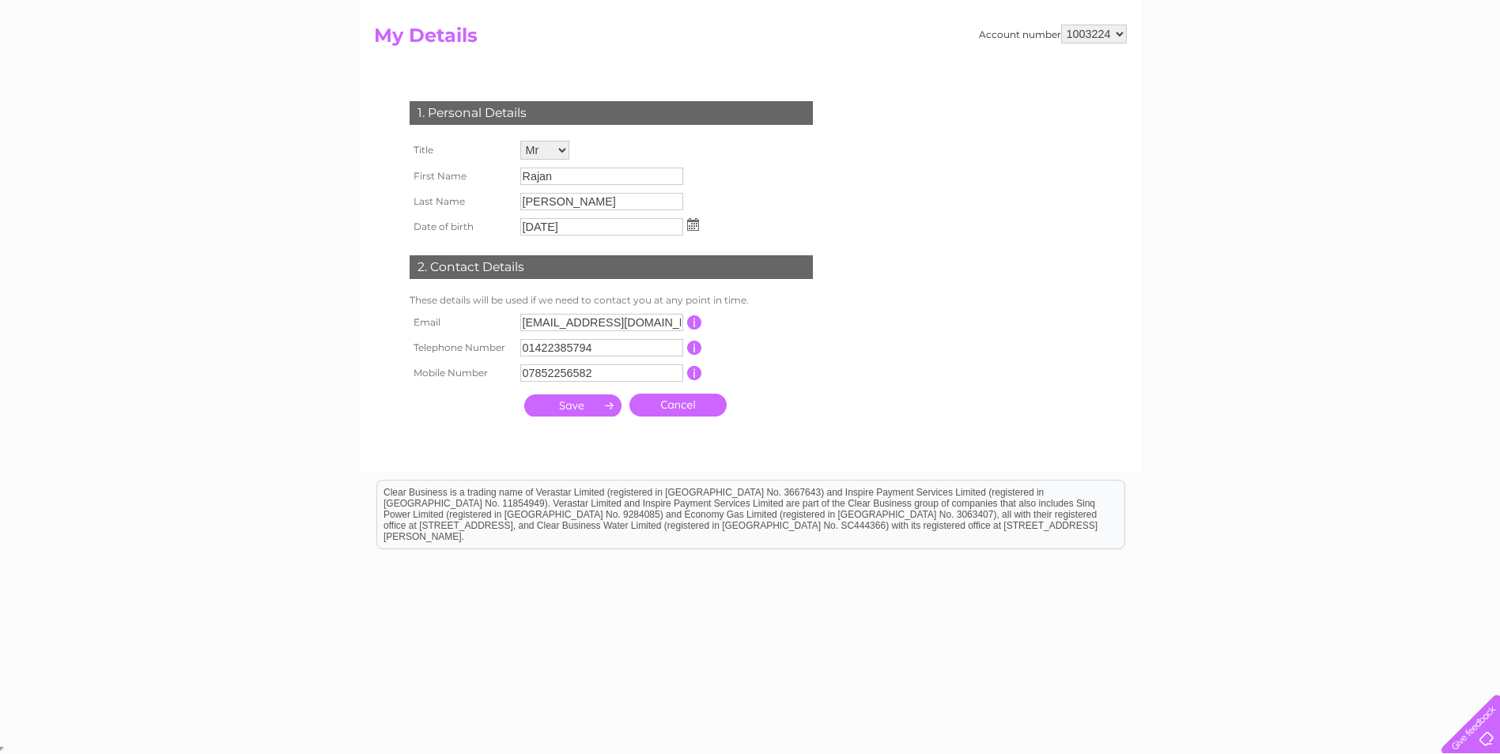
scroll to position [157, 0]
click at [554, 408] on input "submit" at bounding box center [572, 406] width 97 height 22
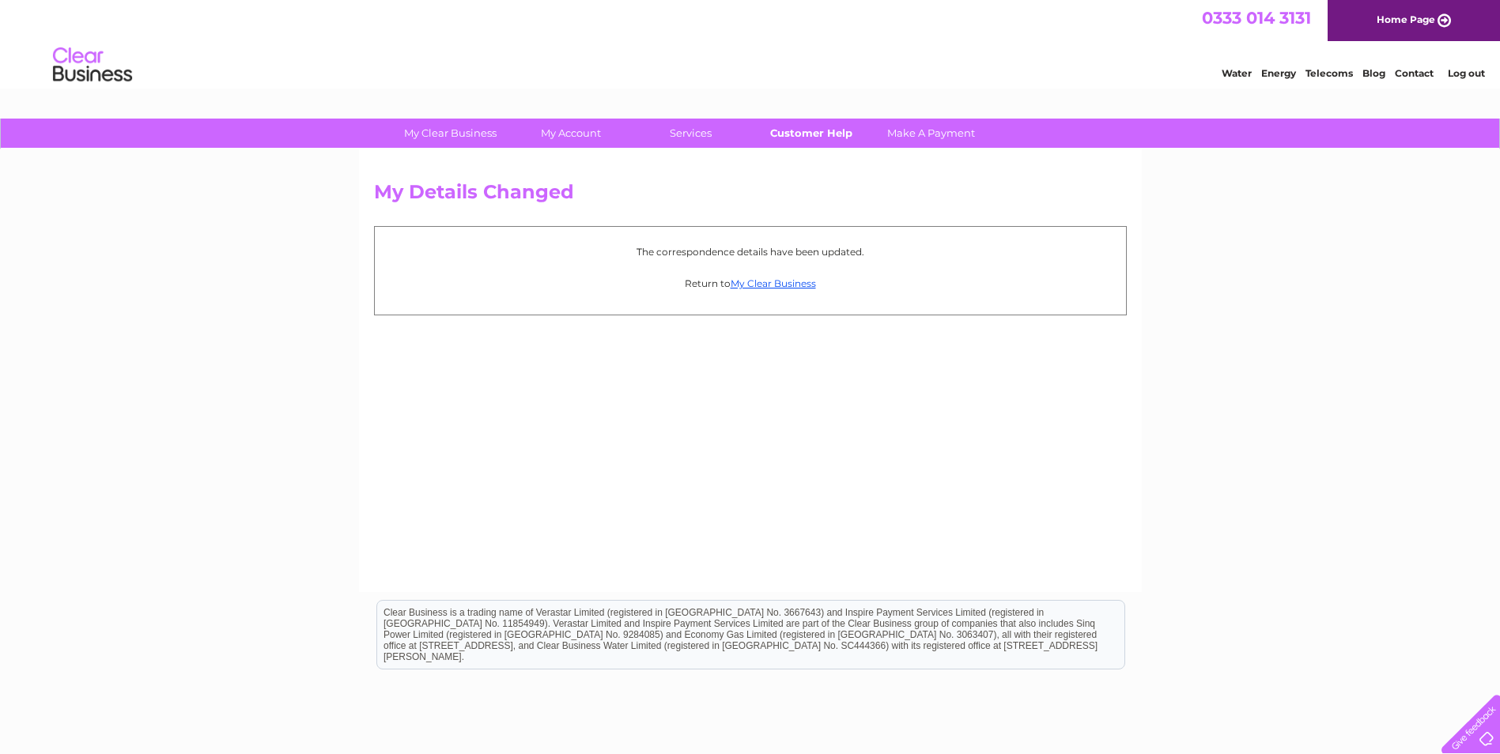
click at [789, 130] on link "Customer Help" at bounding box center [811, 133] width 130 height 29
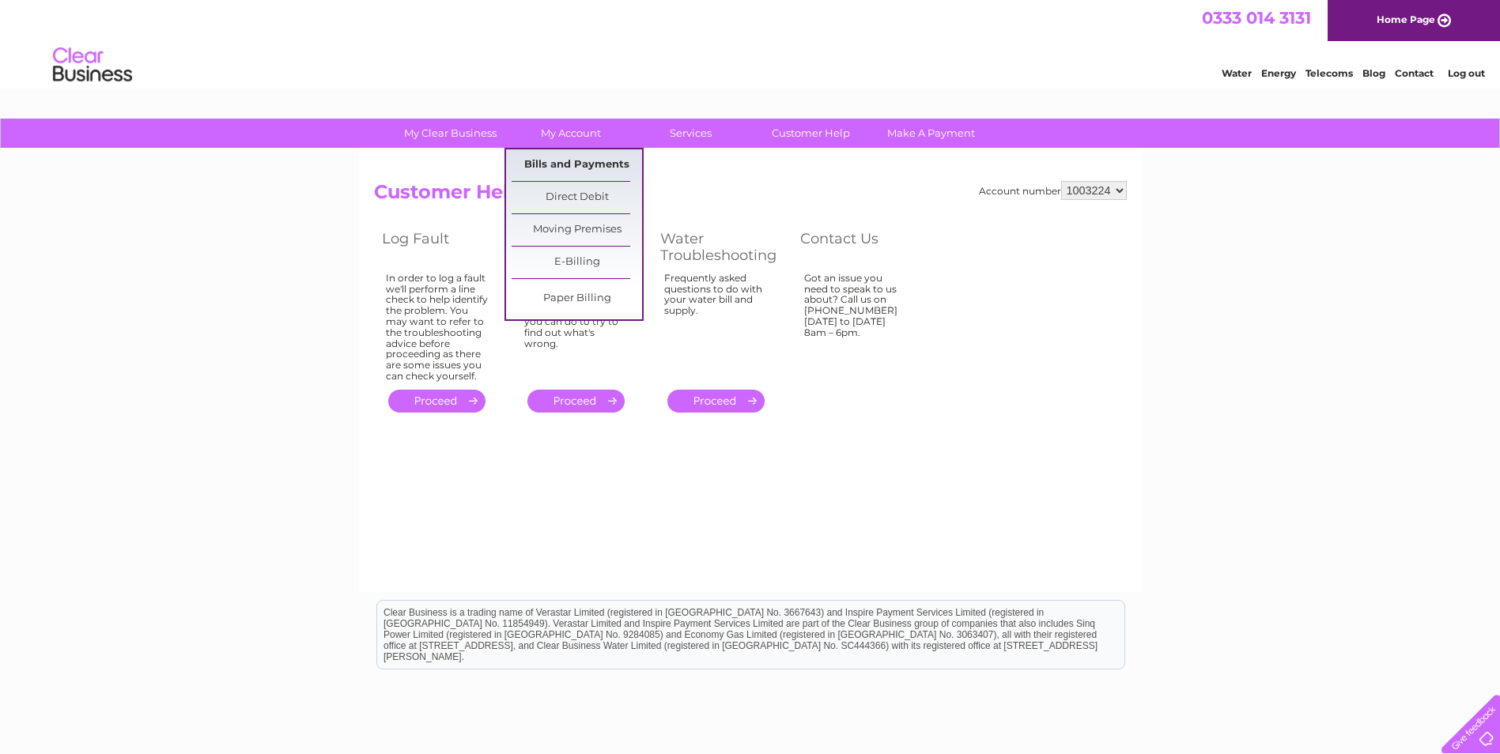
click at [585, 168] on link "Bills and Payments" at bounding box center [577, 165] width 130 height 32
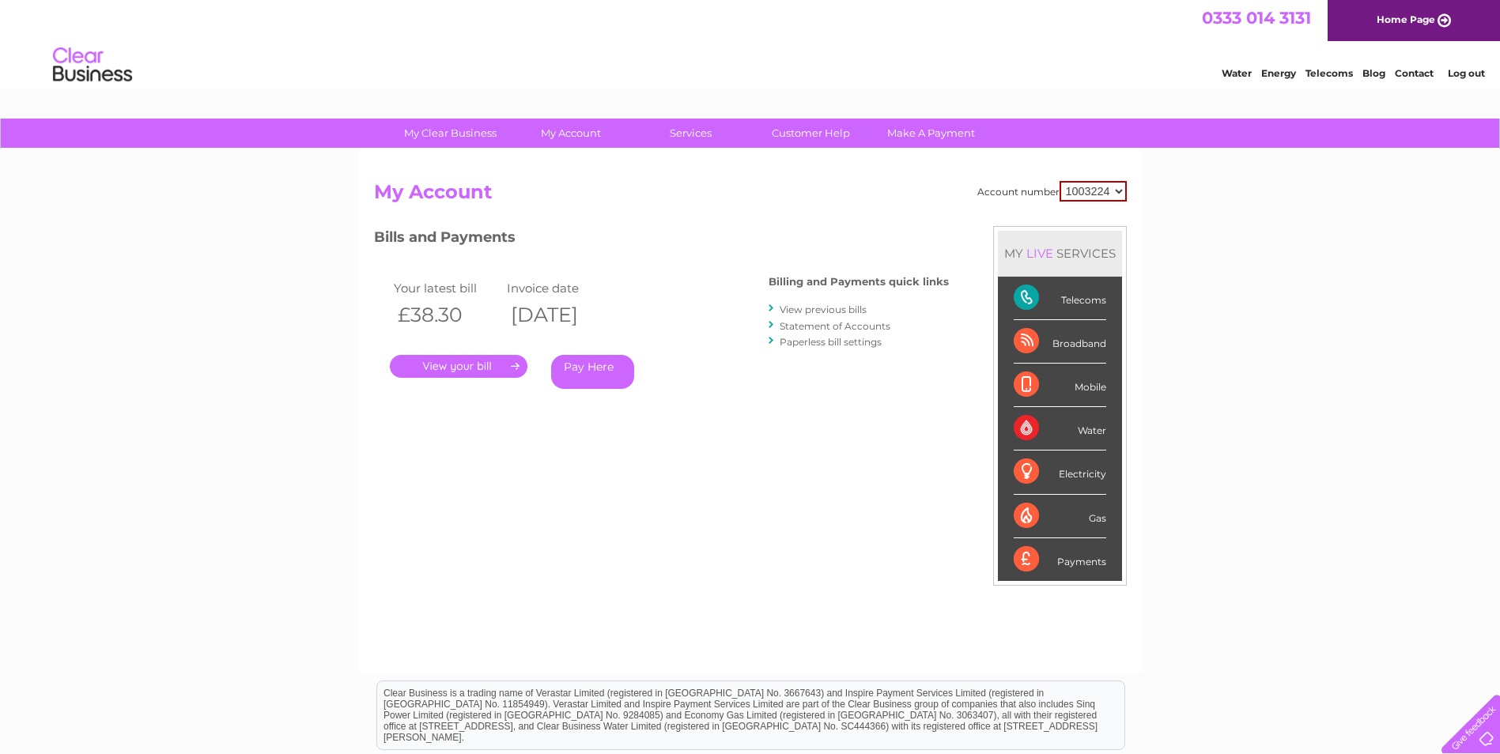
click at [819, 314] on link "View previous bills" at bounding box center [823, 310] width 87 height 12
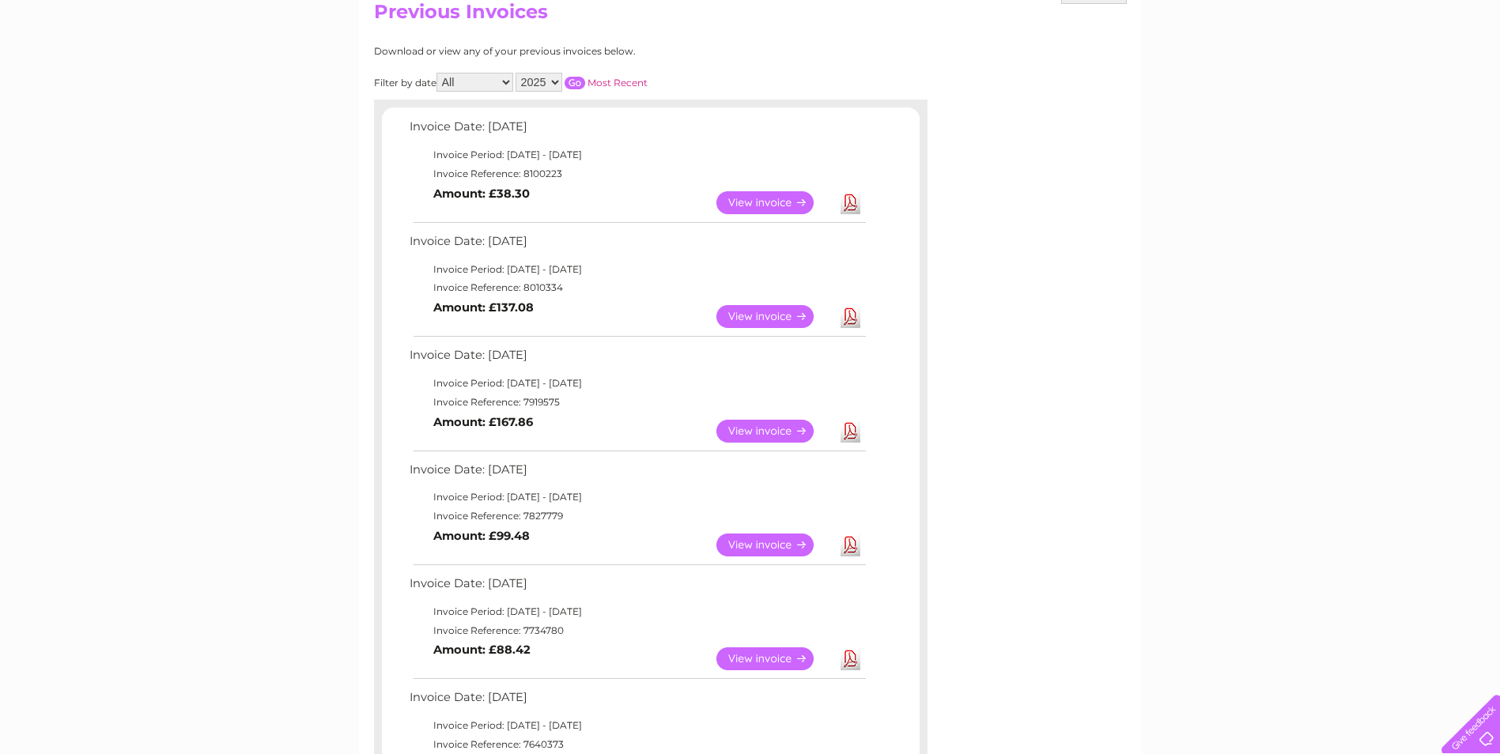
scroll to position [237, 0]
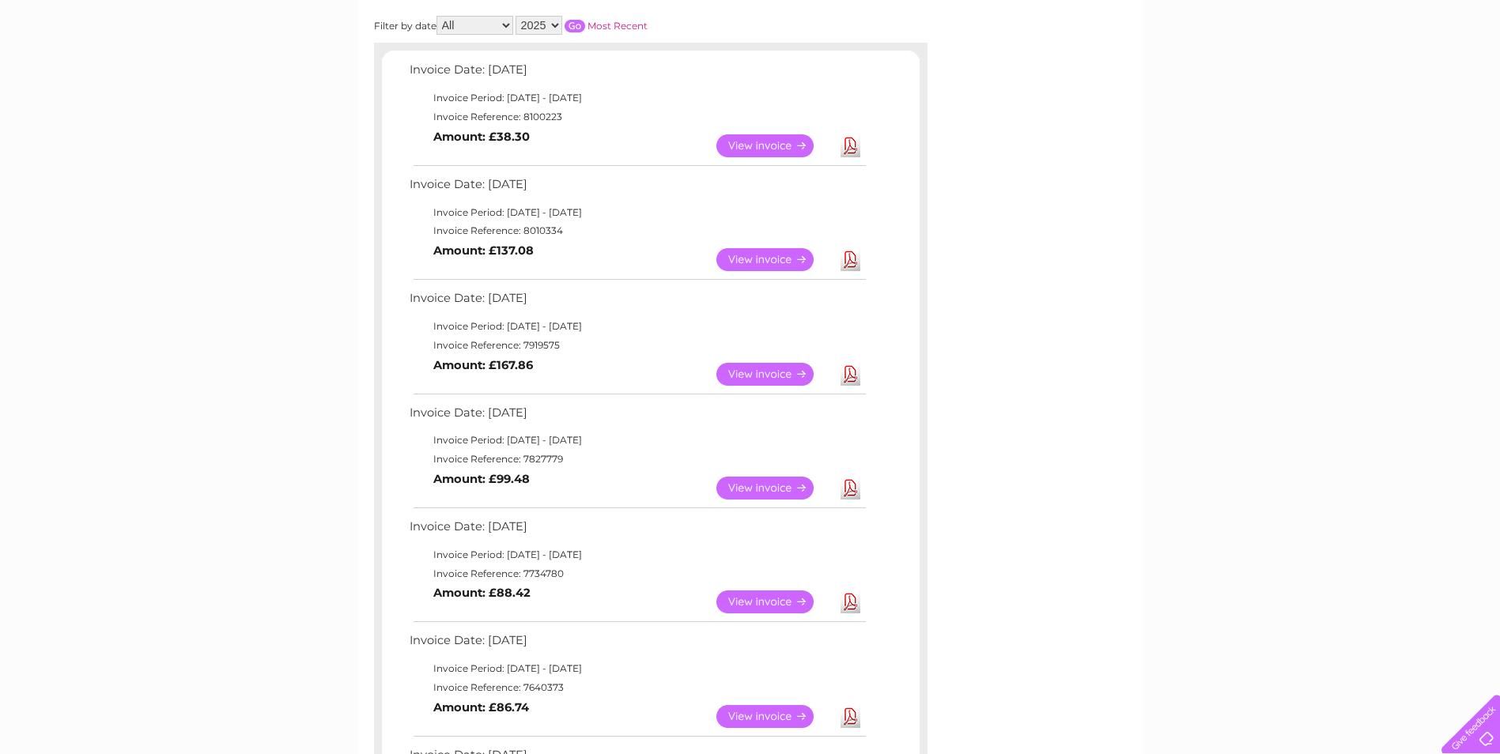
click at [800, 375] on link "View" at bounding box center [774, 374] width 116 height 23
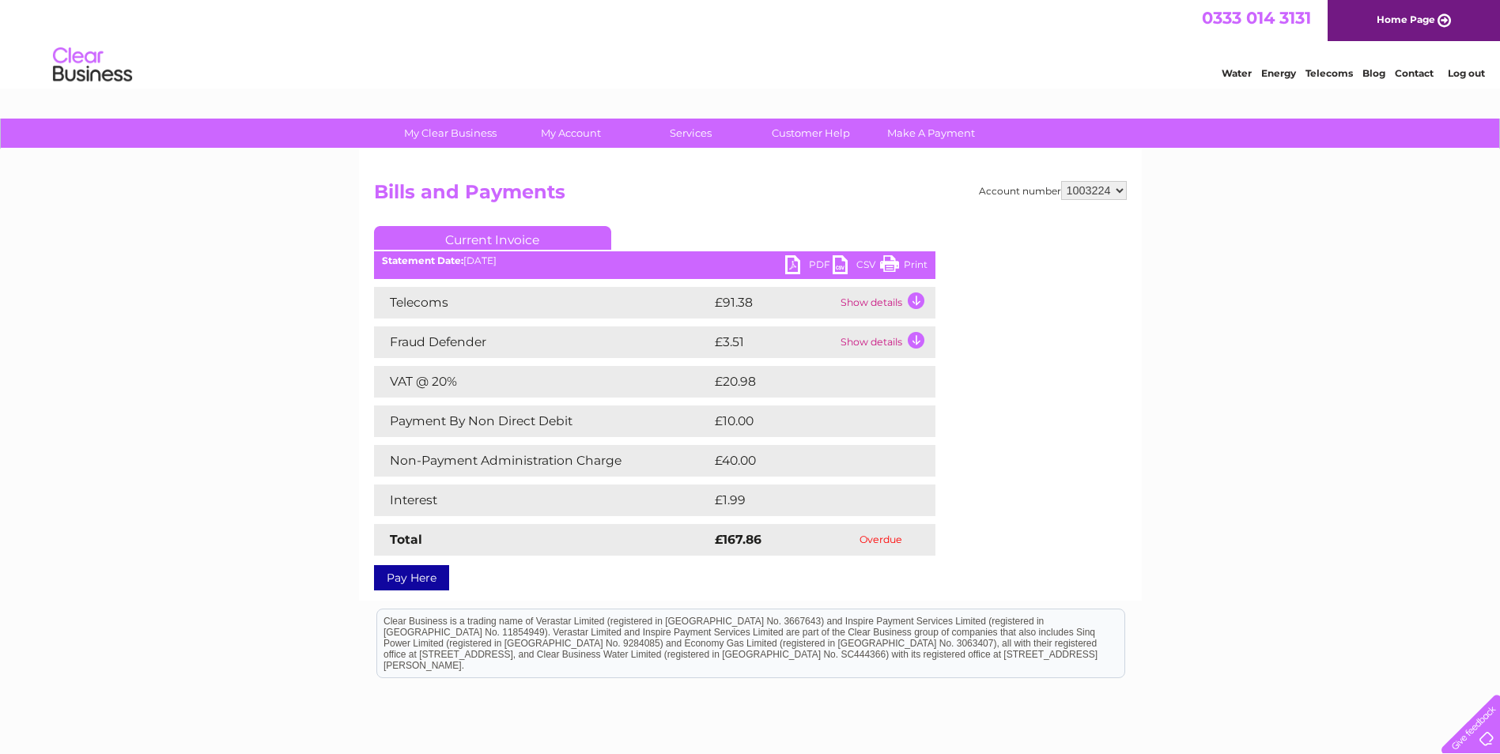
click at [790, 268] on link "PDF" at bounding box center [808, 266] width 47 height 23
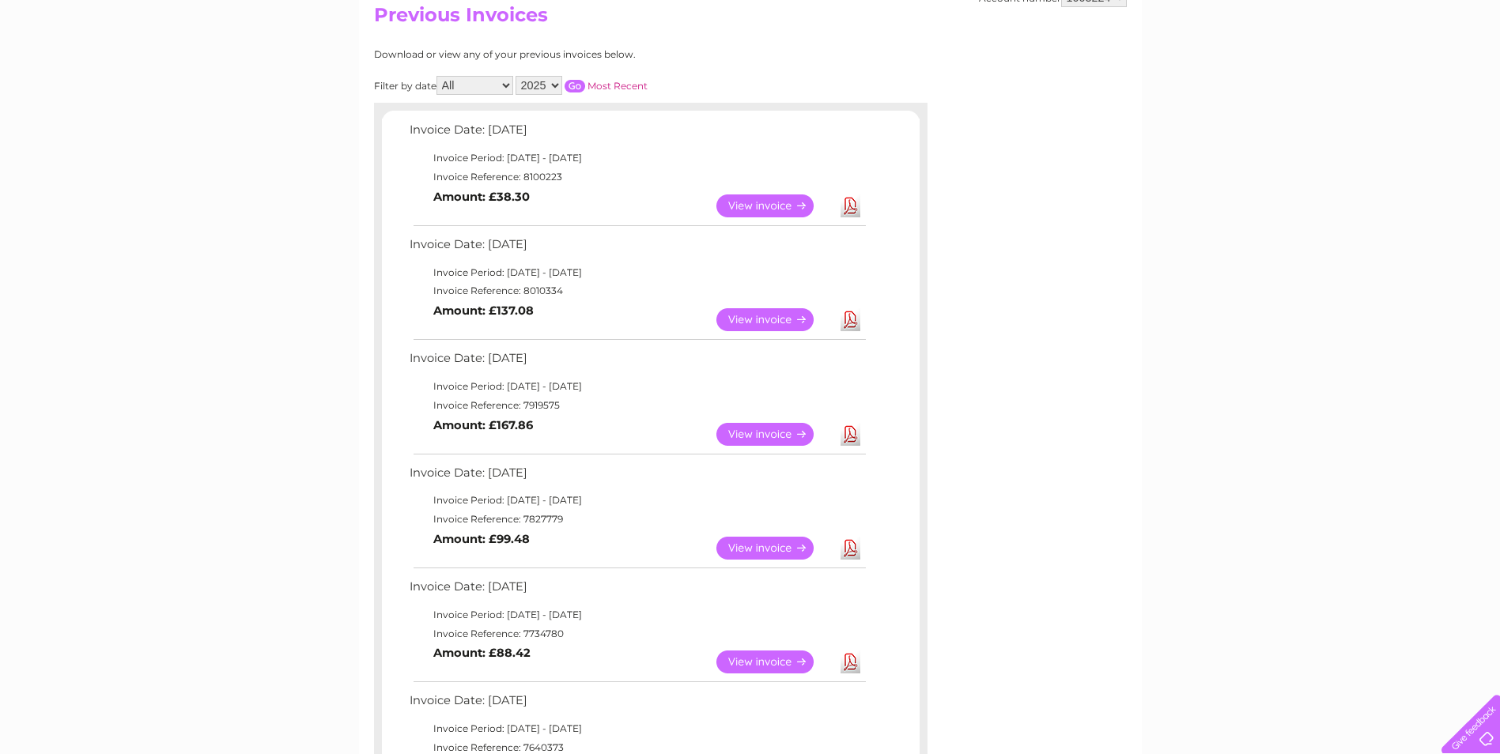
scroll to position [159, 0]
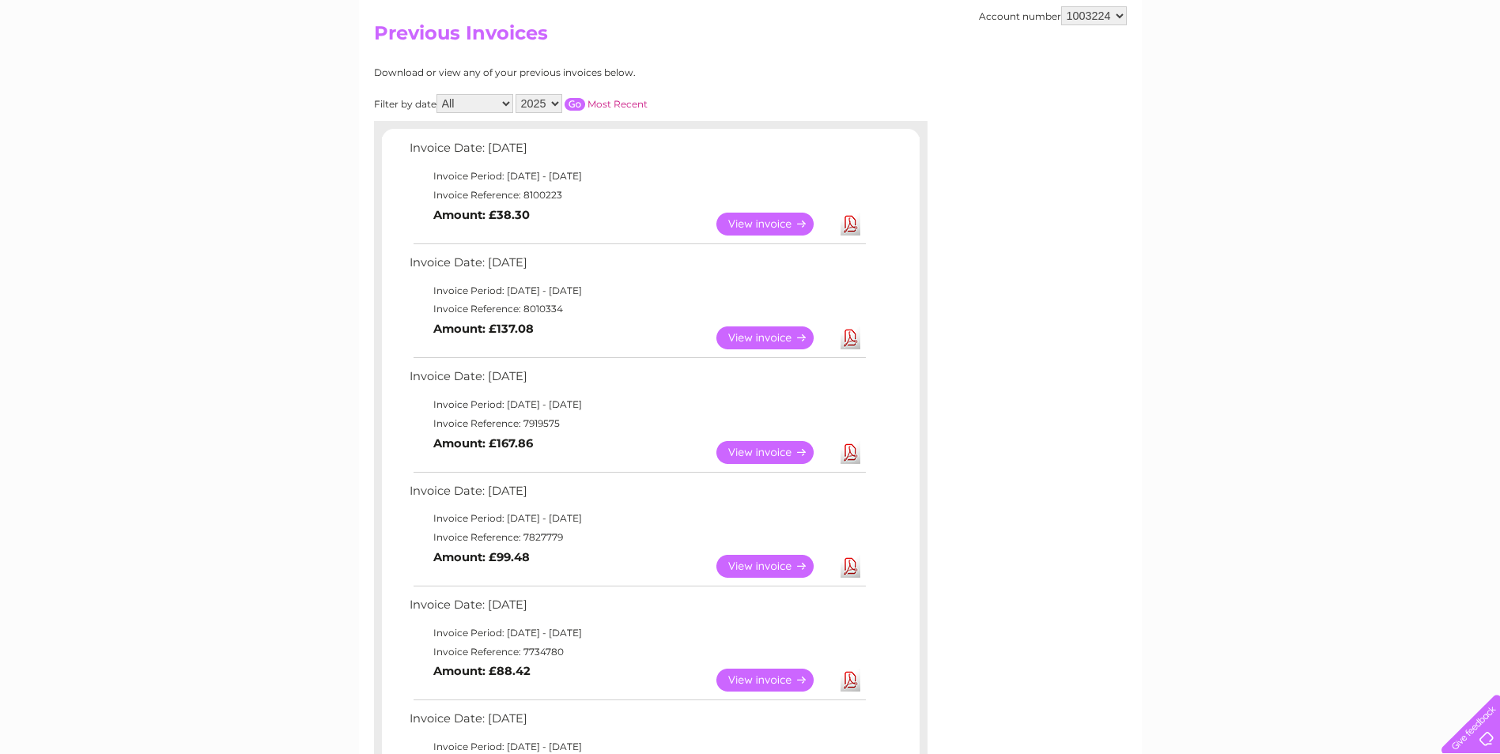
click at [792, 232] on link "View" at bounding box center [774, 224] width 116 height 23
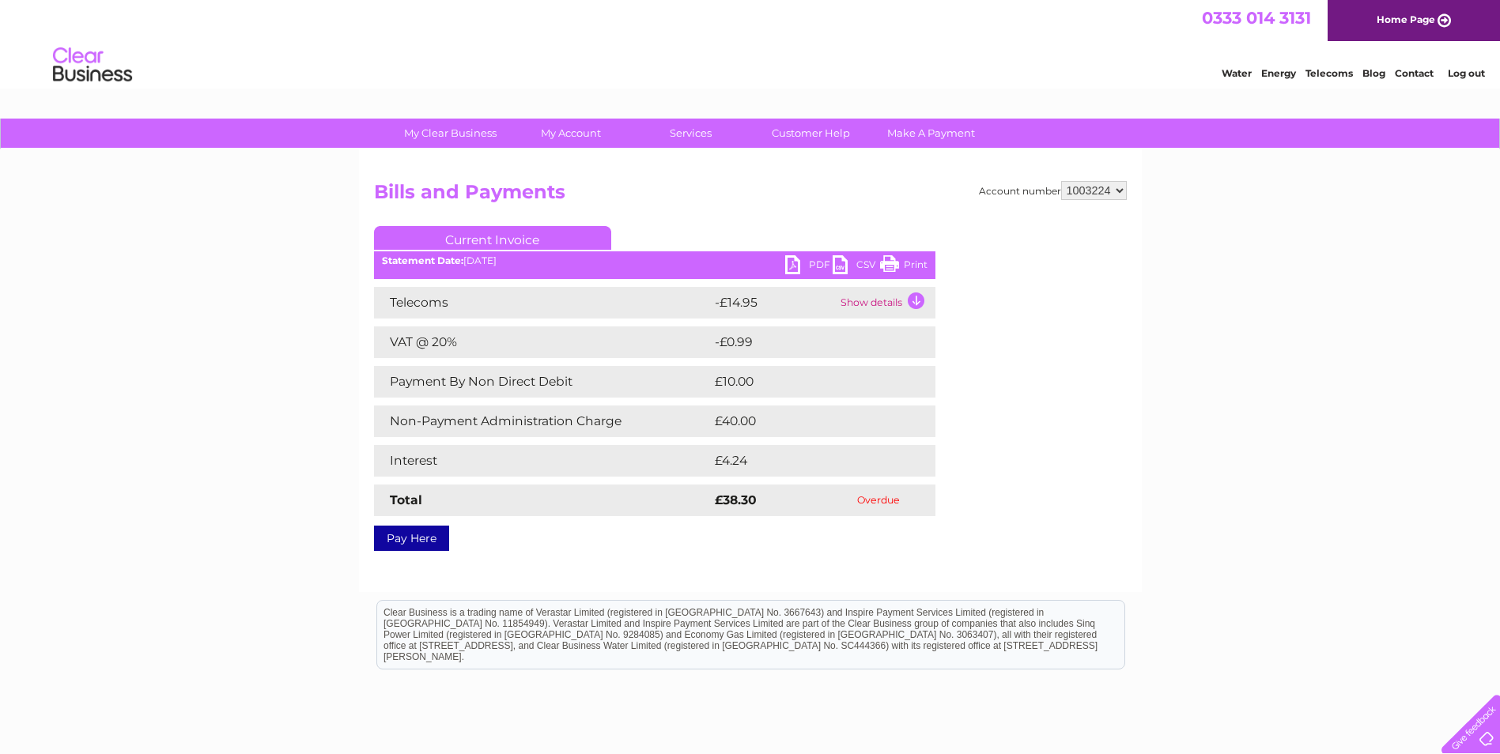
click at [787, 267] on link "PDF" at bounding box center [808, 266] width 47 height 23
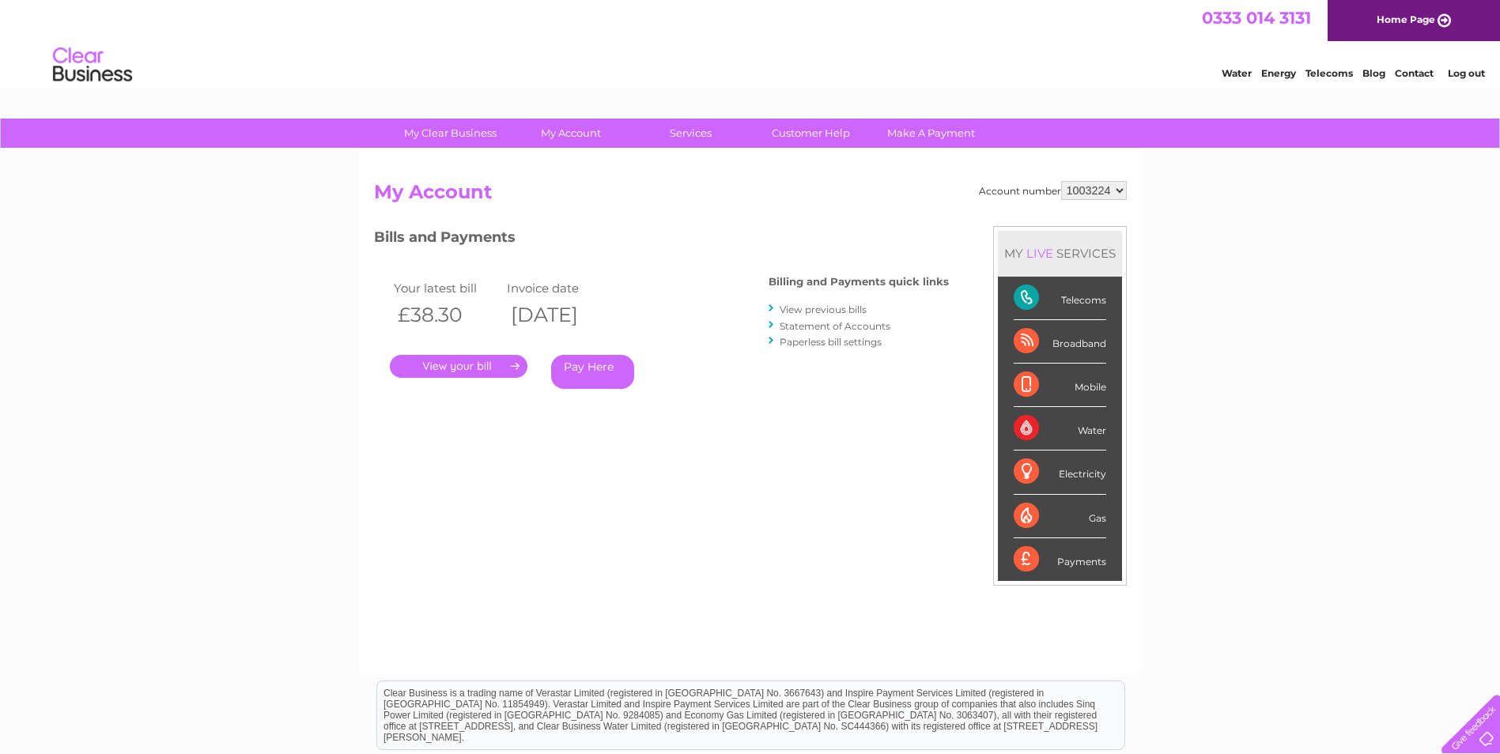
click at [812, 311] on link "View previous bills" at bounding box center [823, 310] width 87 height 12
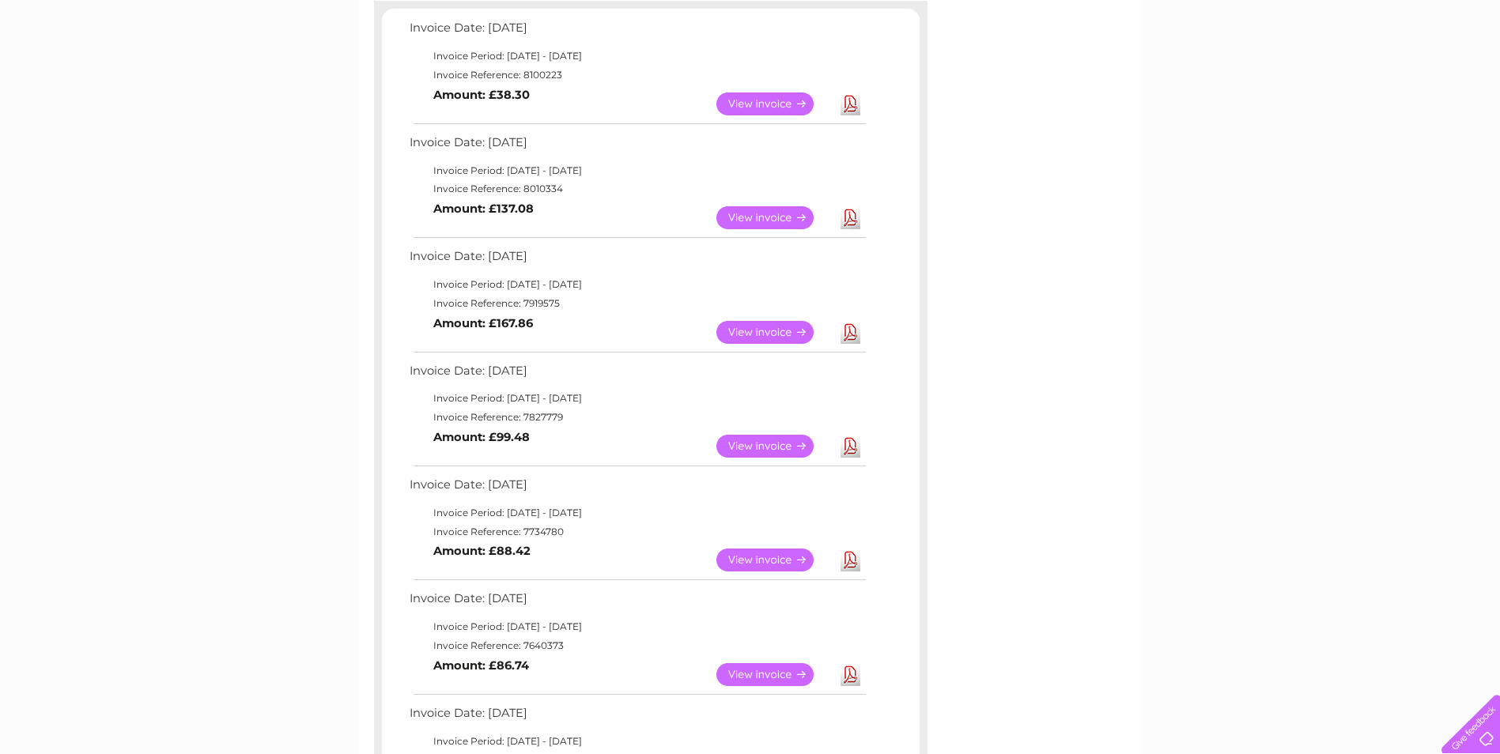
scroll to position [316, 0]
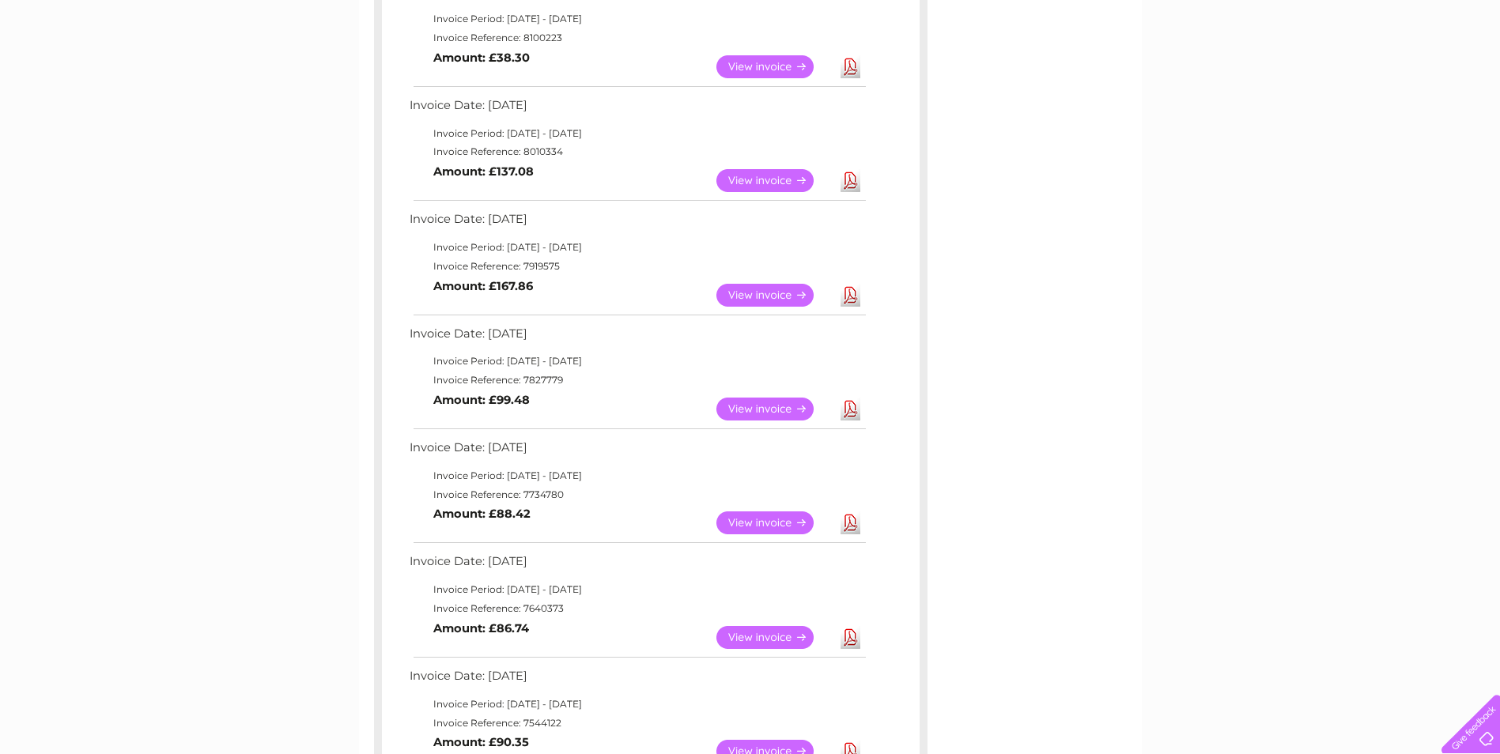
click at [733, 402] on link "View" at bounding box center [774, 409] width 116 height 23
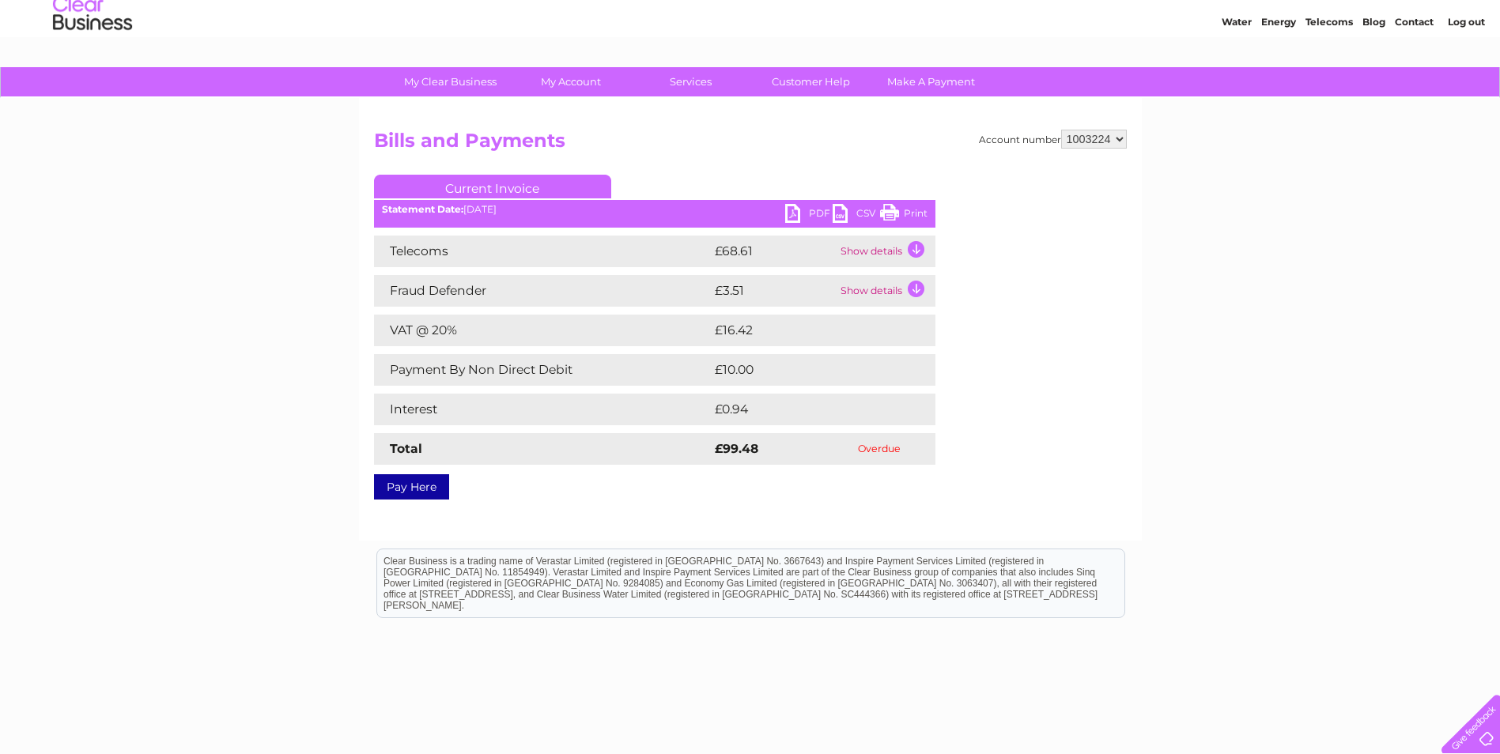
scroll to position [79, 0]
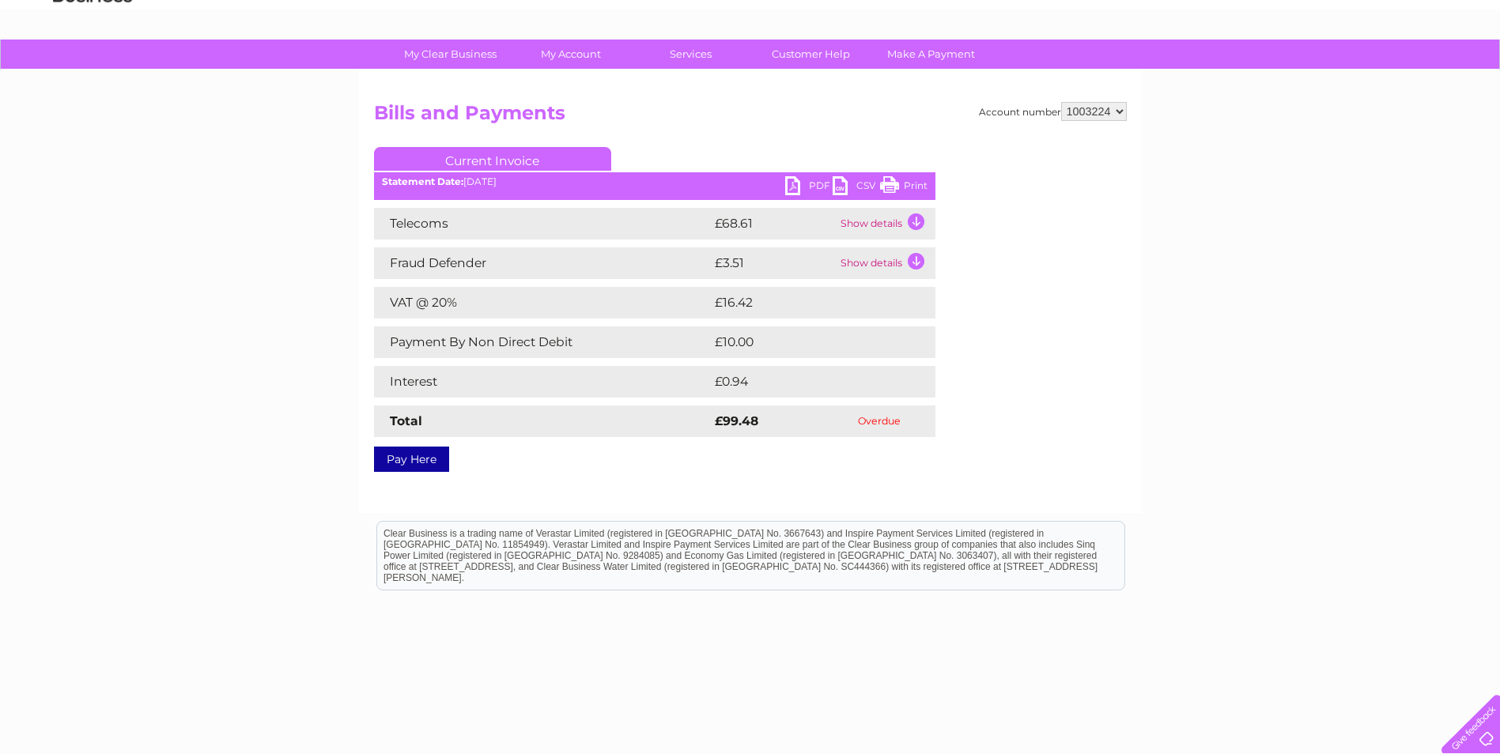
click at [1150, 614] on html "Clear Business is a trading name of Verastar Limited (registered in [GEOGRAPHIC…" at bounding box center [750, 563] width 1500 height 101
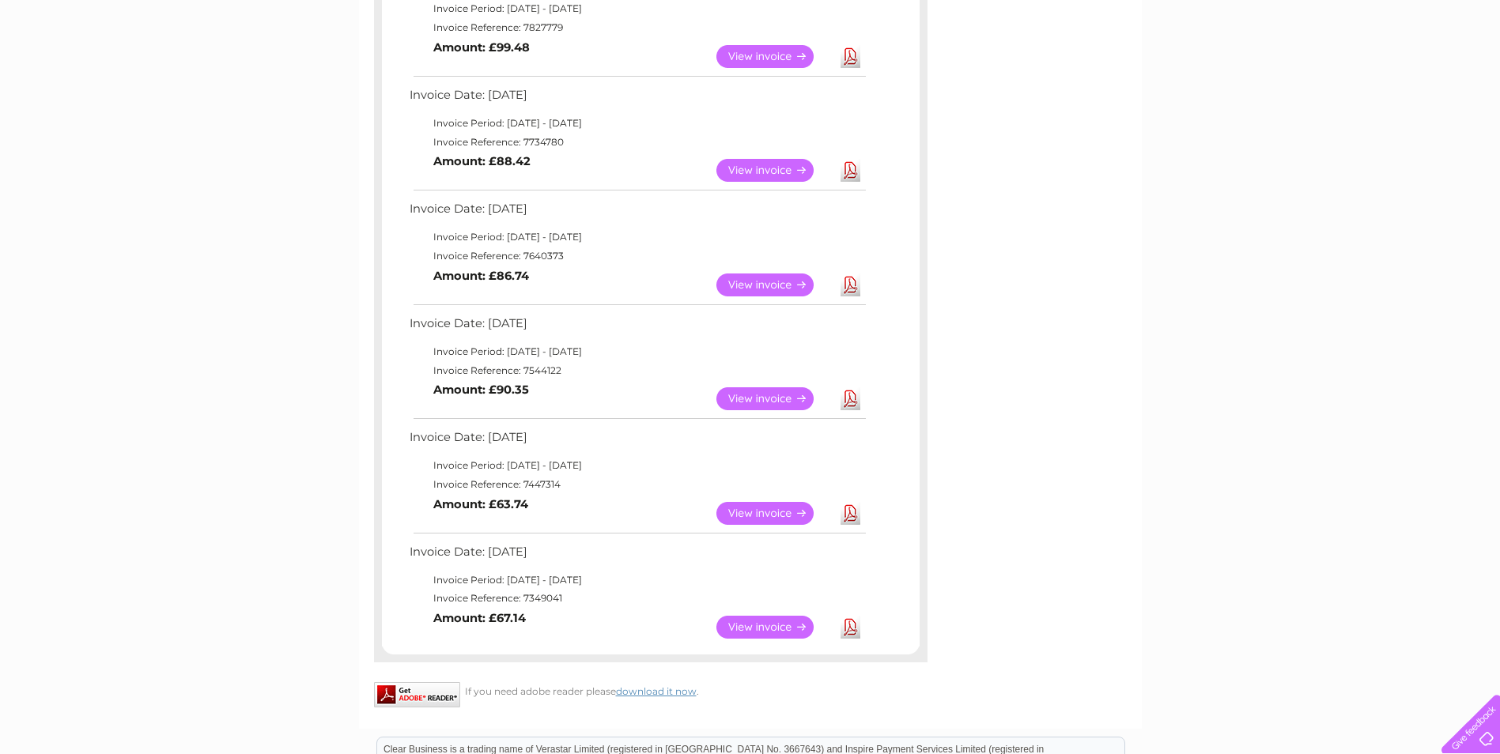
scroll to position [926, 0]
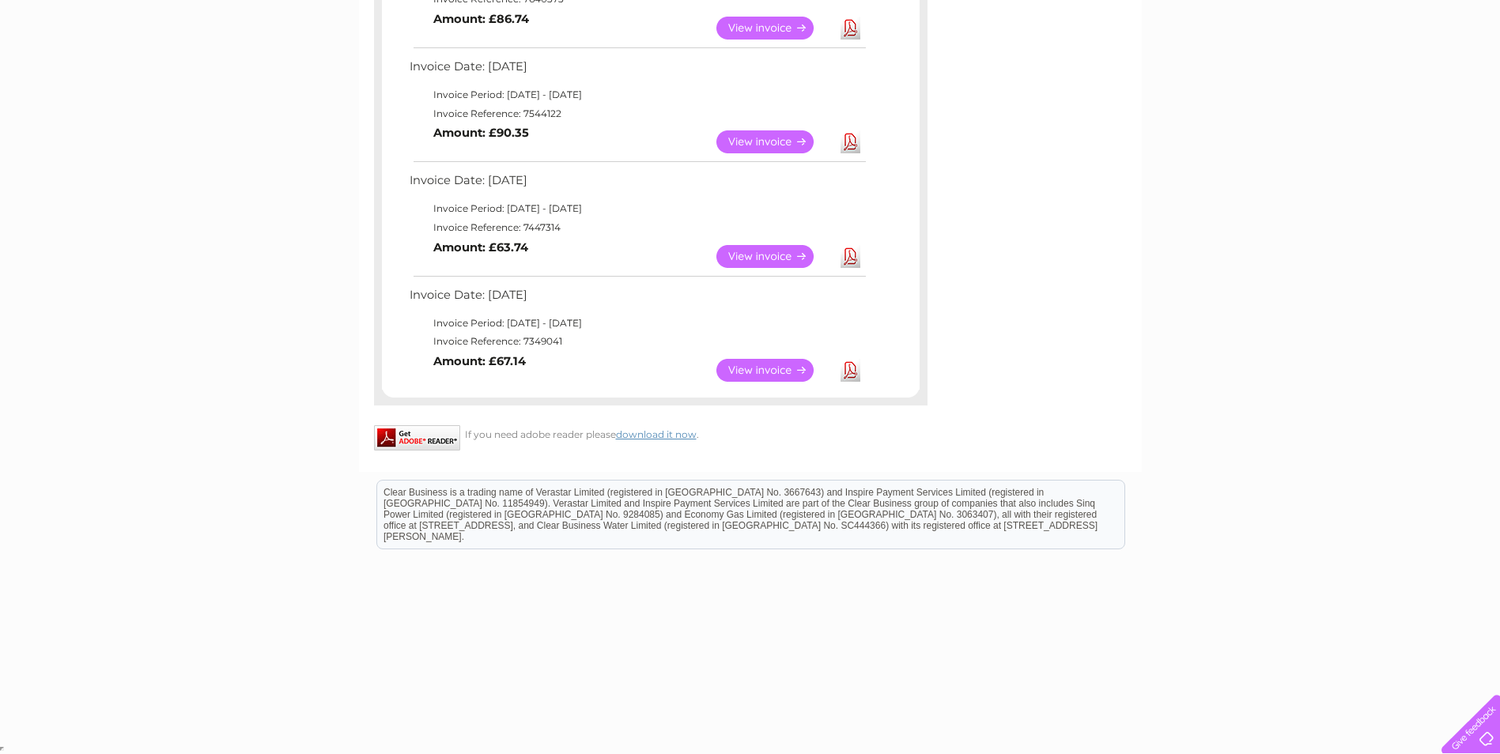
click at [748, 373] on link "View" at bounding box center [774, 370] width 116 height 23
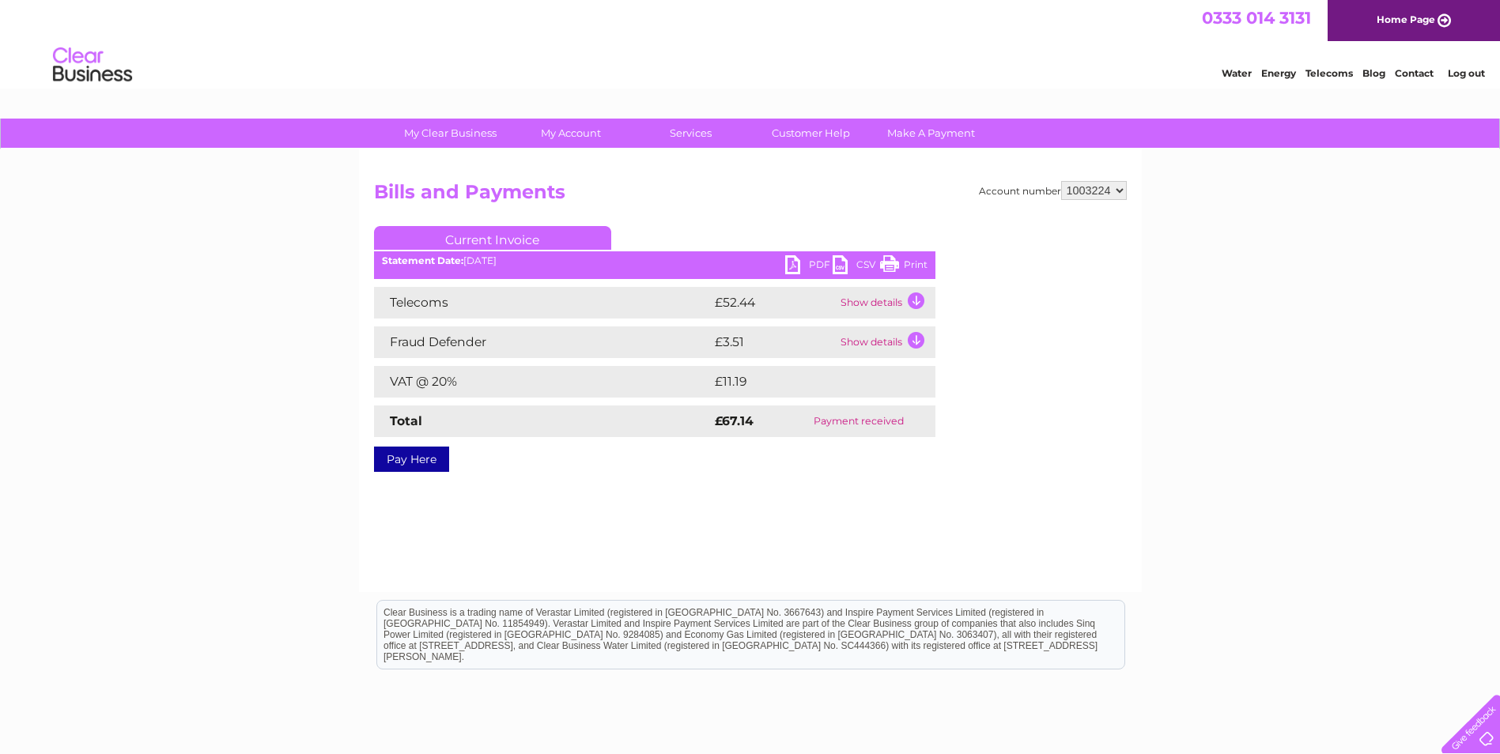
click at [797, 263] on link "PDF" at bounding box center [808, 266] width 47 height 23
